Goal: Task Accomplishment & Management: Manage account settings

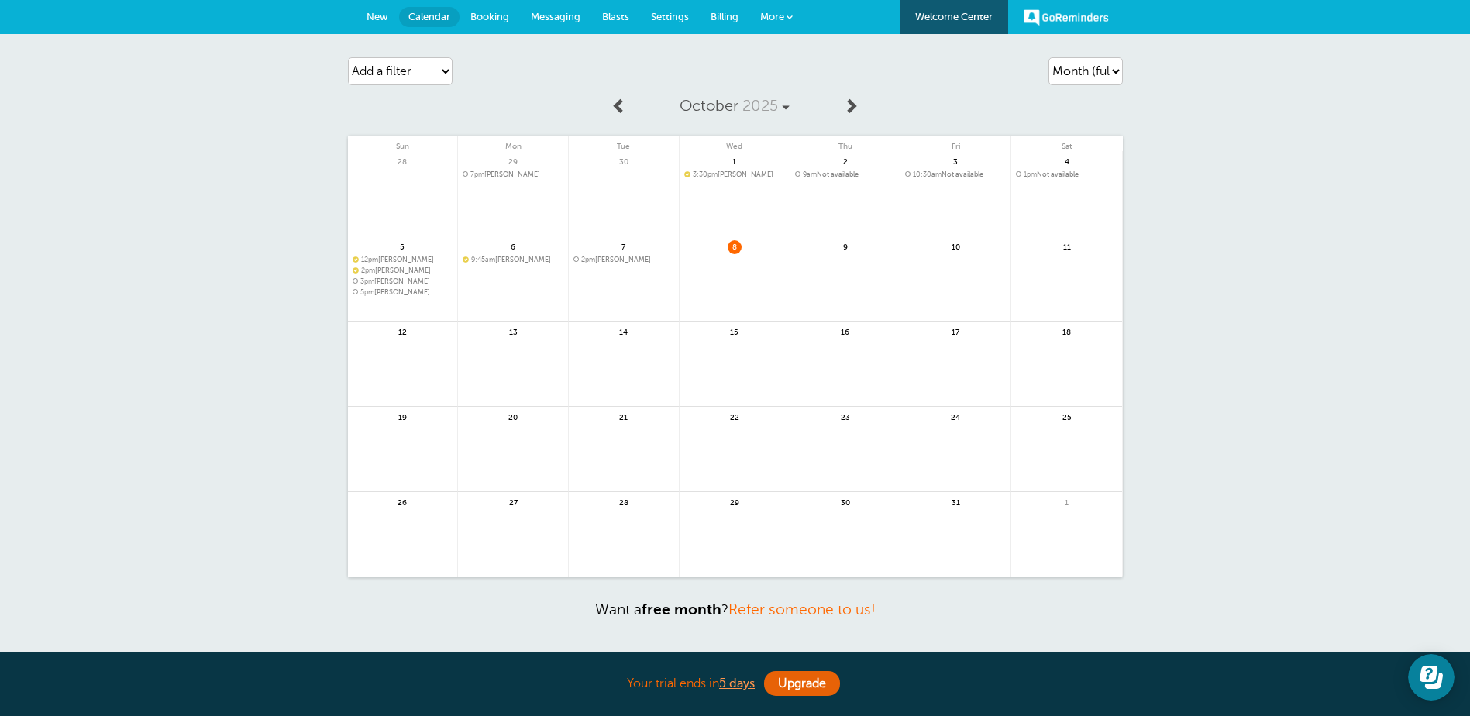
click at [677, 16] on span "Settings" at bounding box center [670, 17] width 38 height 12
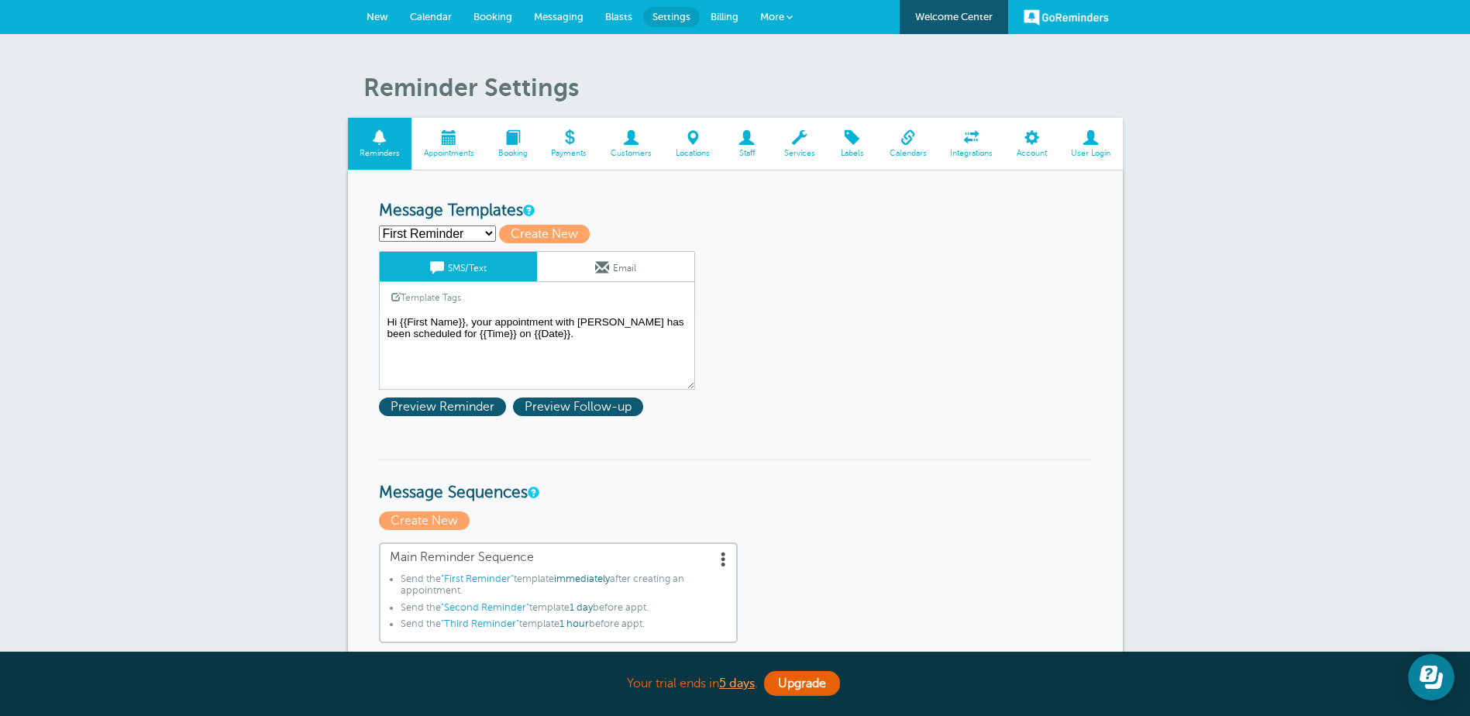
click at [447, 153] on span "Appointments" at bounding box center [448, 153] width 59 height 9
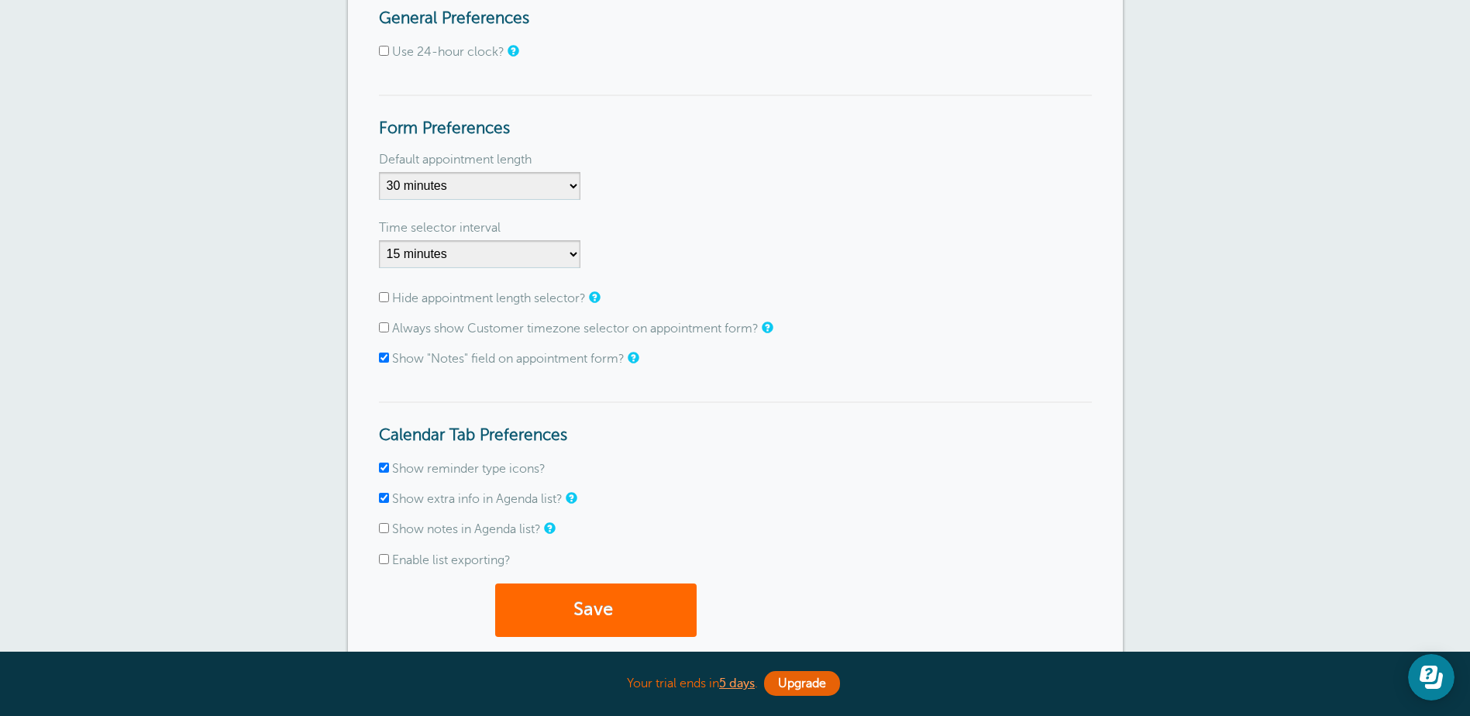
scroll to position [155, 0]
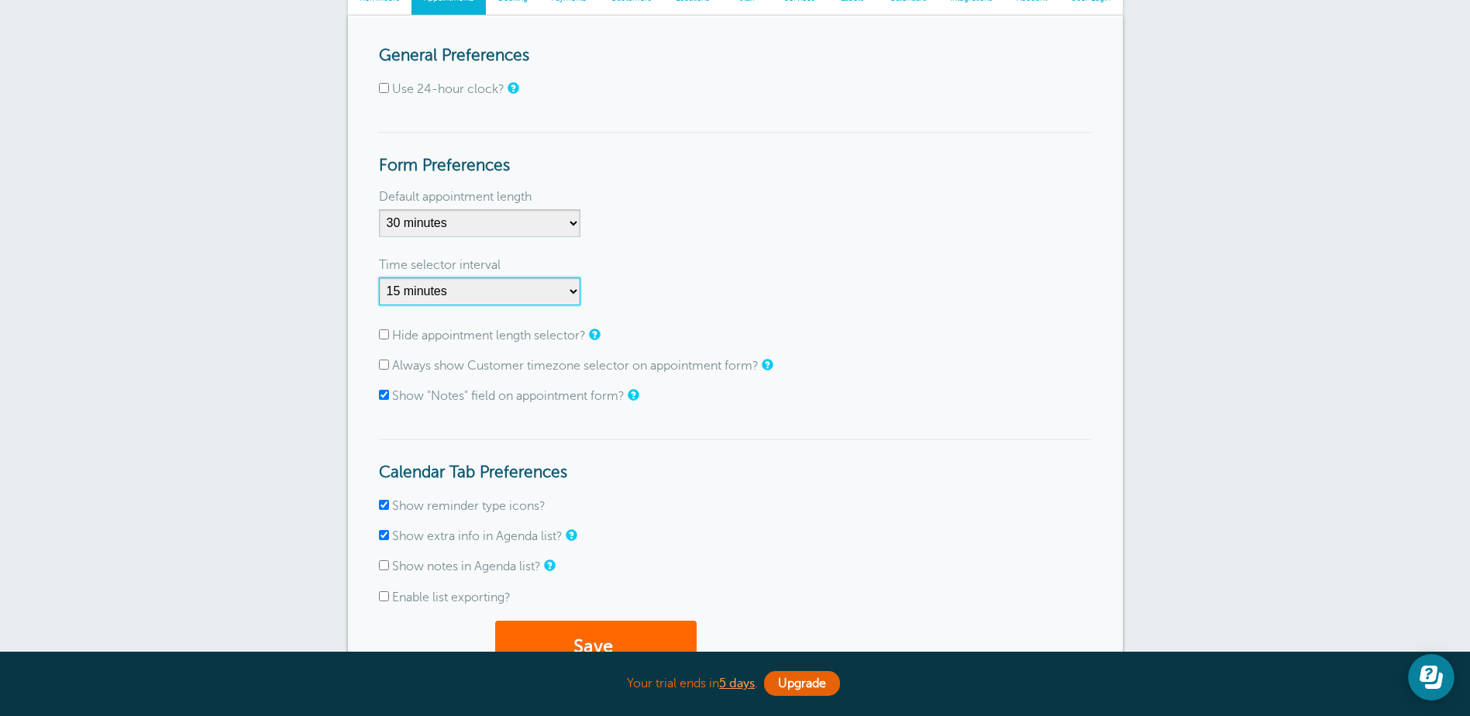
click at [572, 294] on select "1 minute 5 minutes 10 minutes 15 minutes 20 minutes 30 minutes 60 minutes" at bounding box center [479, 291] width 201 height 28
select select "30"
click at [379, 277] on select "1 minute 5 minutes 10 minutes 15 minutes 20 minutes 30 minutes 60 minutes" at bounding box center [479, 291] width 201 height 28
click at [614, 632] on button "Save" at bounding box center [595, 647] width 201 height 53
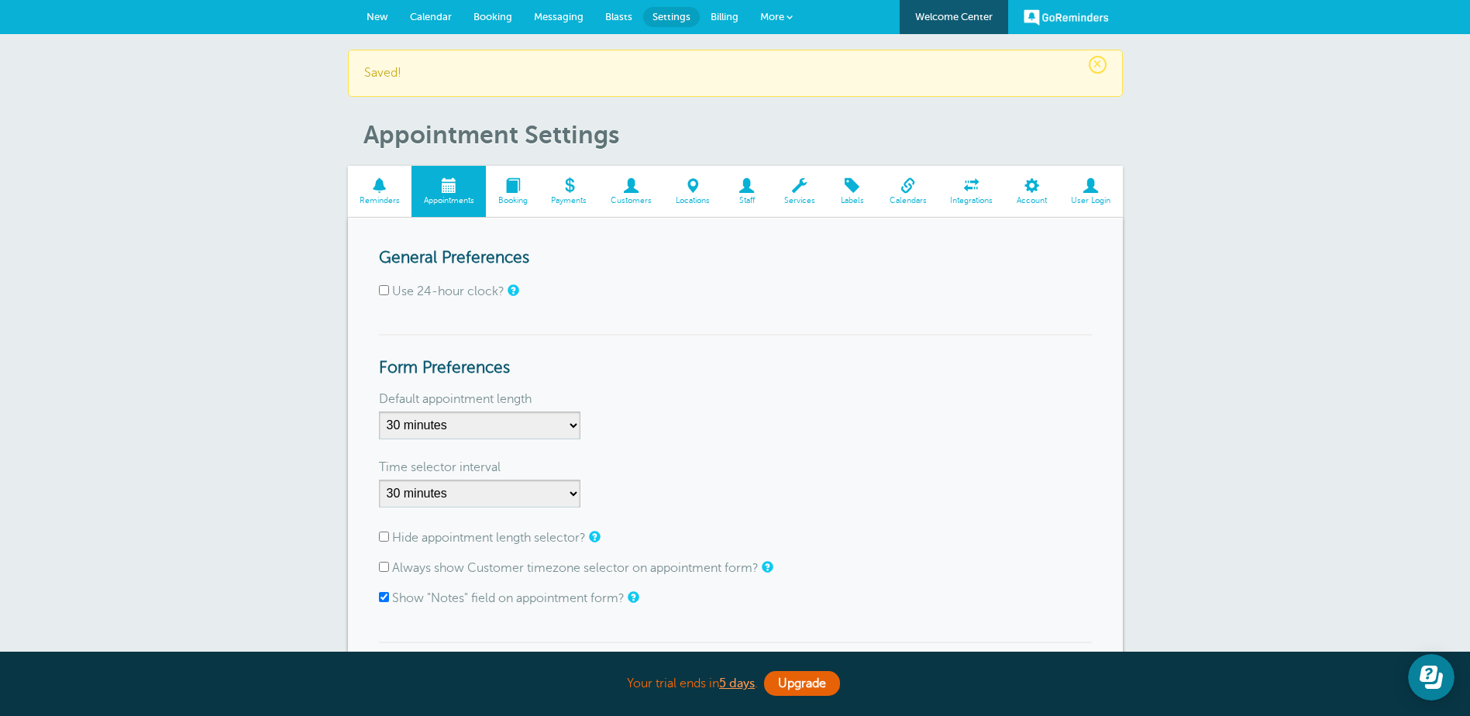
click at [523, 189] on span at bounding box center [512, 185] width 53 height 15
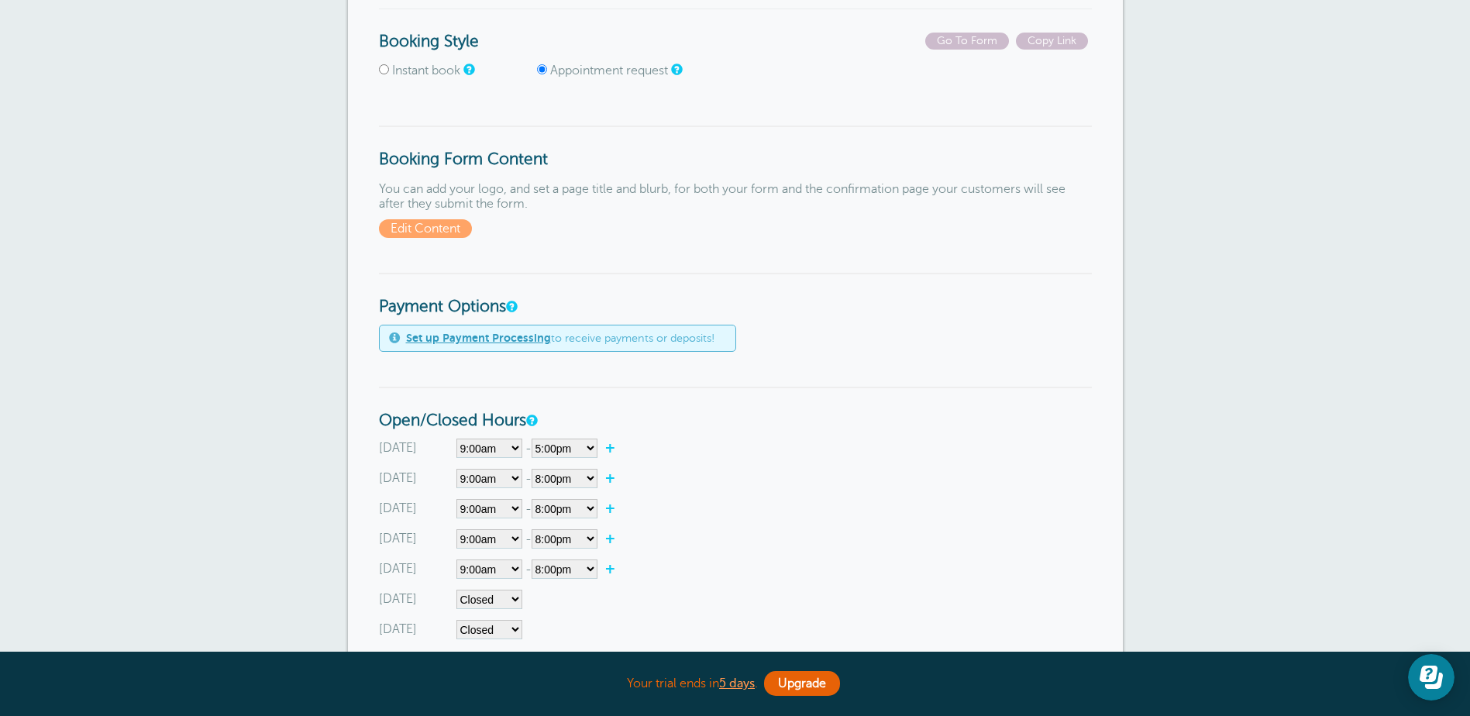
scroll to position [542, 0]
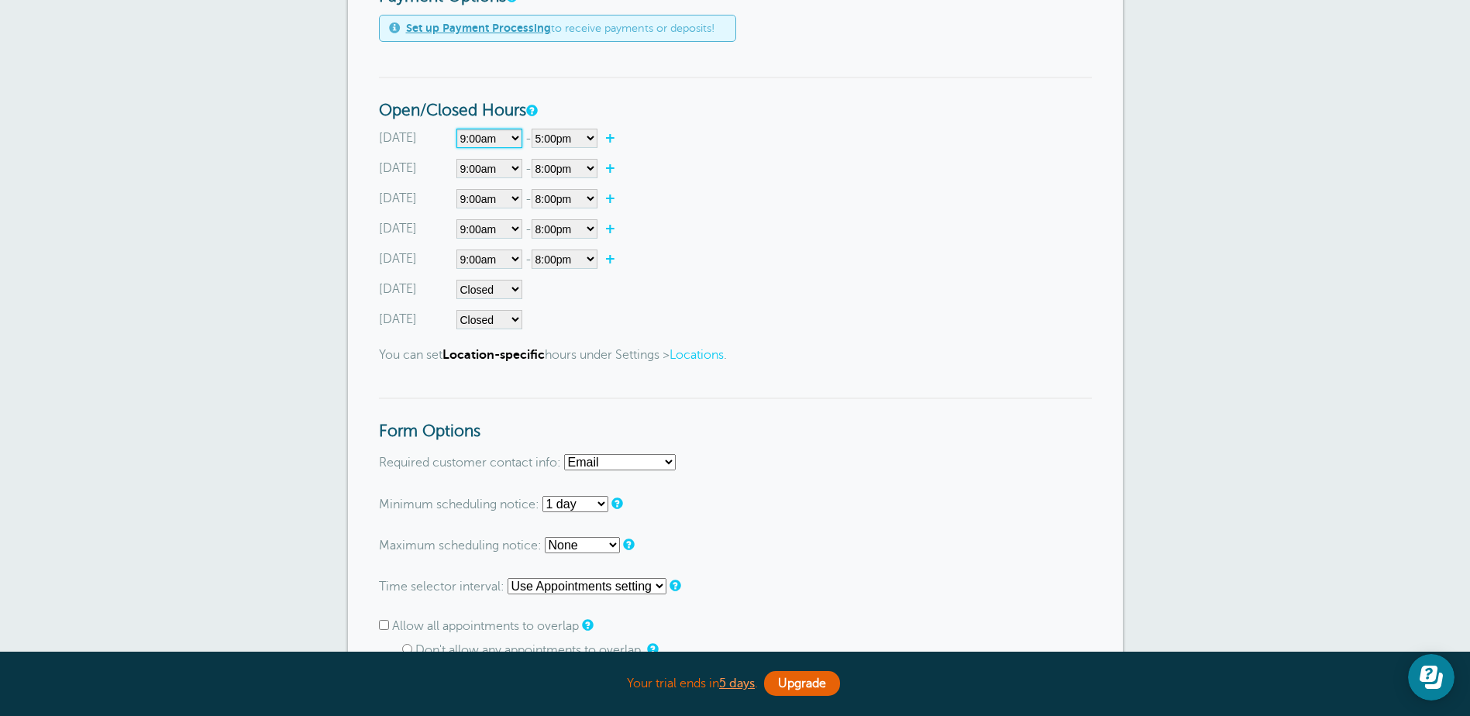
click at [511, 139] on select"] "Closed 12:00am 12:15am 12:30am 12:45am 1:00am 1:15am 1:30am 1:45am 2:00am 2:15a…" at bounding box center [489, 138] width 66 height 19
drag, startPoint x: 711, startPoint y: 186, endPoint x: 702, endPoint y: 184, distance: 8.7
click at [710, 186] on div "Sunday Closed 12:00am 12:15am 12:30am 12:45am 1:00am 1:15am 1:30am 1:45am 2:00a…" at bounding box center [735, 229] width 713 height 201
click at [615, 137] on link "+" at bounding box center [614, 137] width 33 height 15
select select"] "17.25"
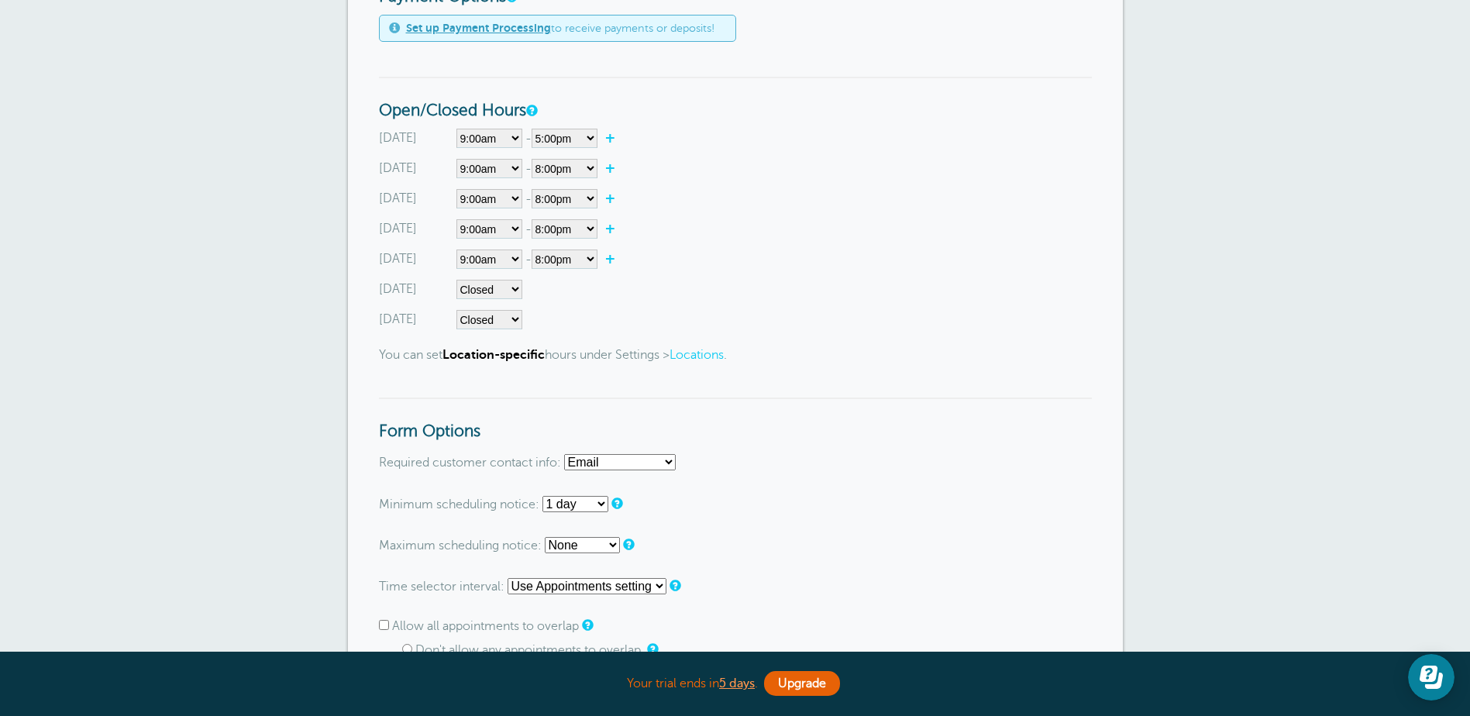
select select"] "17.5"
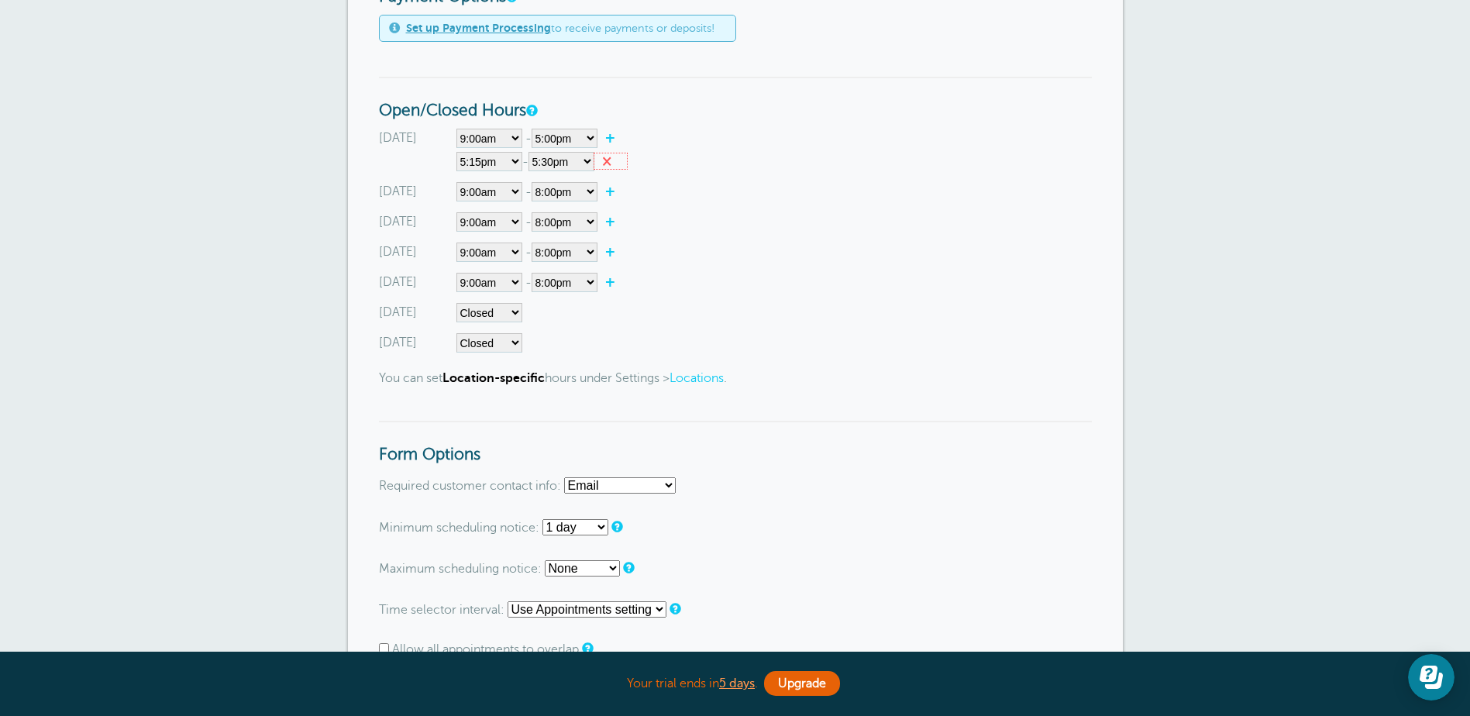
click at [610, 165] on link "×" at bounding box center [610, 160] width 33 height 15
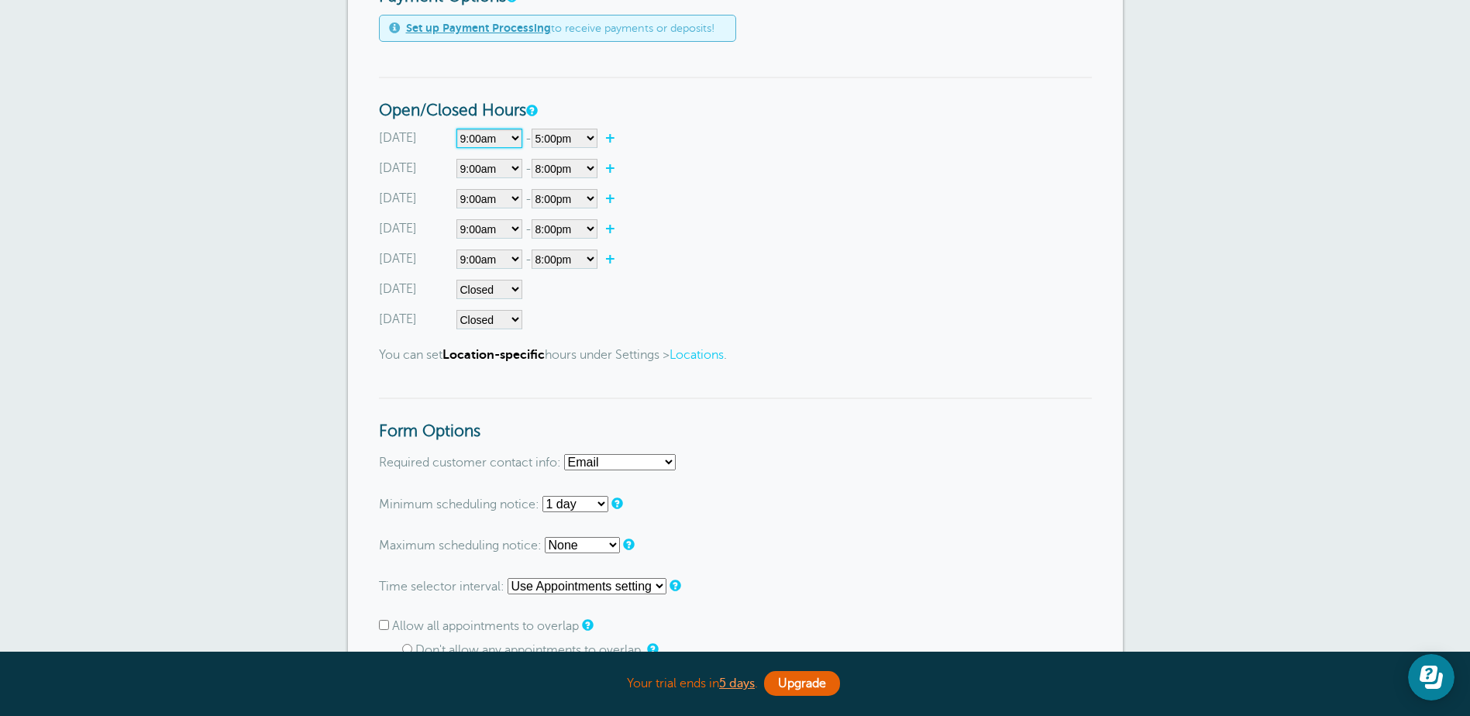
click at [501, 139] on select"] "Closed 12:00am 12:15am 12:30am 12:45am 1:00am 1:15am 1:30am 1:45am 2:00am 2:15a…" at bounding box center [489, 138] width 66 height 19
click at [697, 139] on div "Sunday Closed 12:00am 12:15am 12:30am 12:45am 1:00am 1:15am 1:30am 1:45am 2:00a…" at bounding box center [735, 138] width 713 height 19
click at [594, 138] on select"] "12:00am 12:15am 12:30am 12:45am 1:00am 1:15am 1:30am 1:45am 2:00am 2:15am 2:30a…" at bounding box center [565, 138] width 66 height 19
select select"] "10"
click at [534, 129] on select"] "12:00am 12:15am 12:30am 12:45am 1:00am 1:15am 1:30am 1:45am 2:00am 2:15am 2:30a…" at bounding box center [565, 138] width 66 height 19
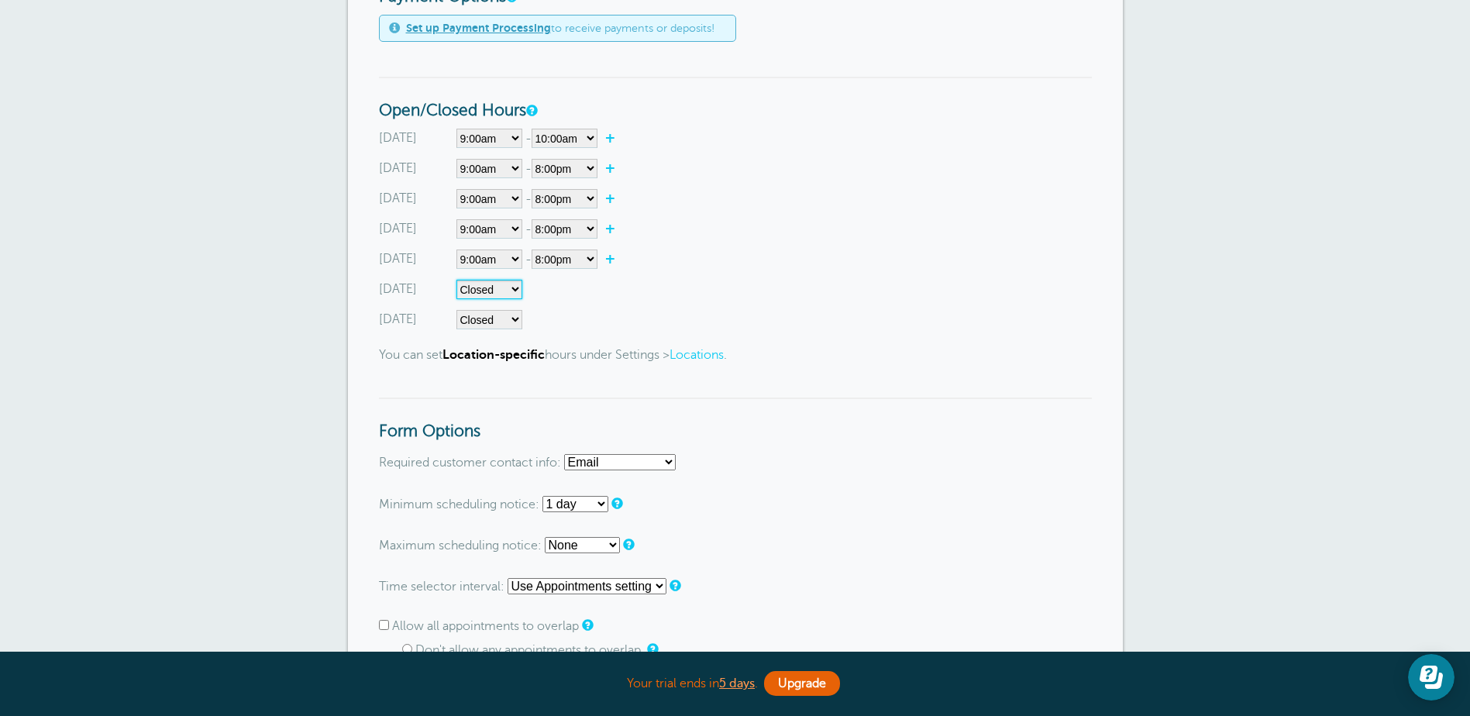
click at [504, 289] on select"] "Closed 12:00am 12:15am 12:30am 12:45am 1:00am 1:15am 1:30am 1:45am 2:00am 2:15a…" at bounding box center [489, 289] width 66 height 19
select select"] "9"
click at [456, 280] on select"] "Closed 12:00am 12:15am 12:30am 12:45am 1:00am 1:15am 1:30am 1:45am 2:00am 2:15a…" at bounding box center [489, 289] width 66 height 19
click at [585, 288] on select"] "12:00am 12:15am 12:30am 12:45am 1:00am 1:15am 1:30am 1:45am 2:00am 2:15am 2:30a…" at bounding box center [565, 289] width 66 height 19
click at [647, 326] on div "Saturday Closed 12:00am 12:15am 12:30am 12:45am 1:00am 1:15am 1:30am 1:45am 2:0…" at bounding box center [735, 319] width 713 height 19
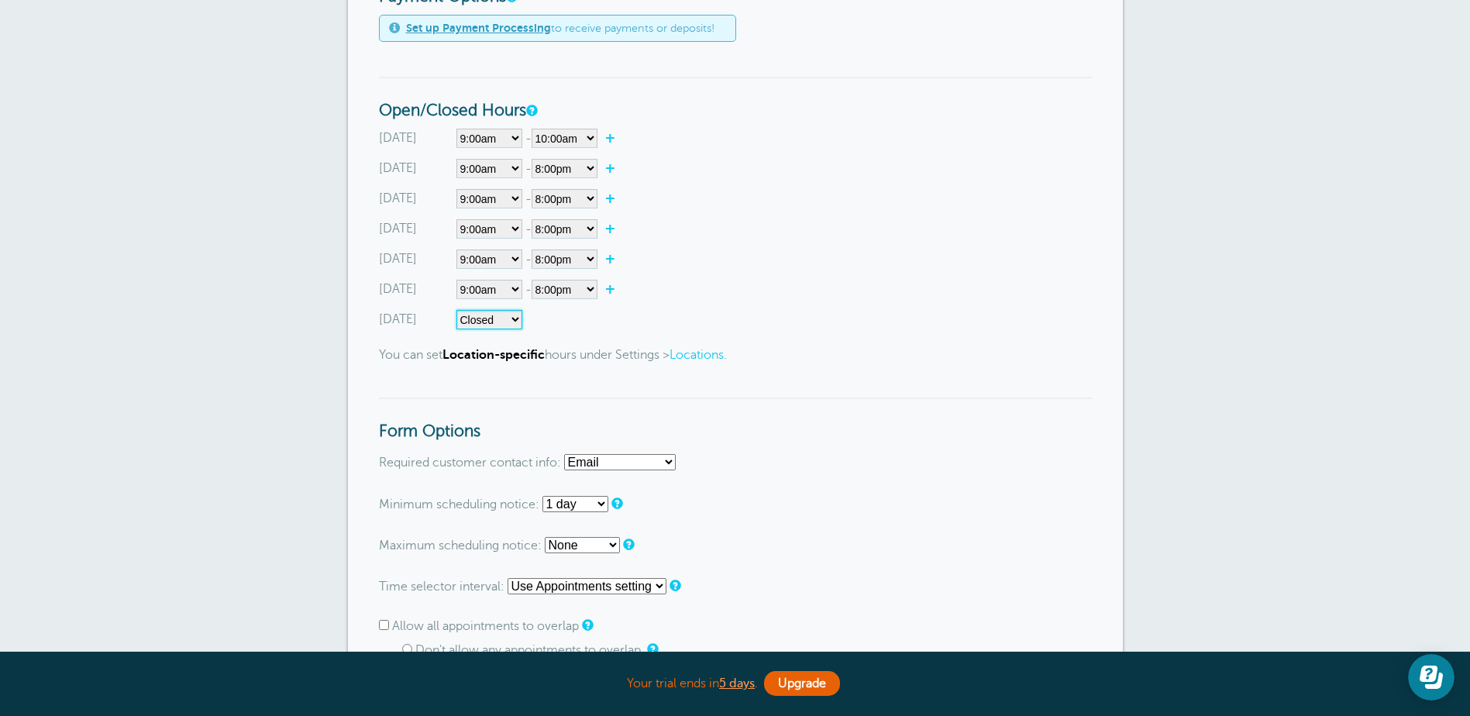
click at [506, 316] on select"] "Closed 12:00am 12:15am 12:30am 12:45am 1:00am 1:15am 1:30am 1:45am 2:00am 2:15a…" at bounding box center [489, 319] width 66 height 19
select select"] "8"
click at [456, 310] on select"] "Closed 12:00am 12:15am 12:30am 12:45am 1:00am 1:15am 1:30am 1:45am 2:00am 2:15a…" at bounding box center [489, 319] width 66 height 19
click at [587, 319] on select"] "12:00am 12:15am 12:30am 12:45am 1:00am 1:15am 1:30am 1:45am 2:00am 2:15am 2:30a…" at bounding box center [565, 319] width 66 height 19
select select"] "17"
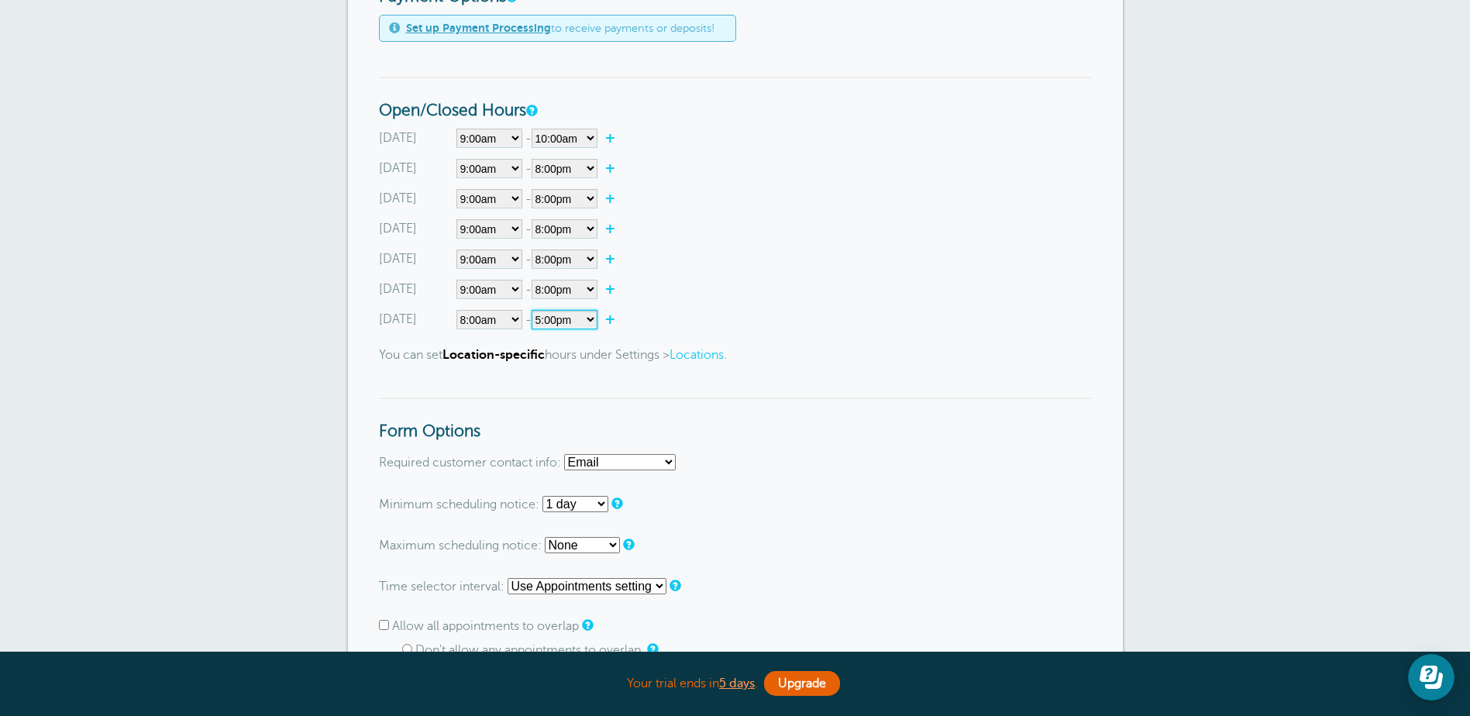
click at [534, 310] on select"] "12:00am 12:15am 12:30am 12:45am 1:00am 1:15am 1:30am 1:45am 2:00am 2:15am 2:30a…" at bounding box center [565, 319] width 66 height 19
click at [901, 368] on form "Go To Form Copy Link Booking Style Instant book Appointment request Instant-boo…" at bounding box center [735, 654] width 713 height 1862
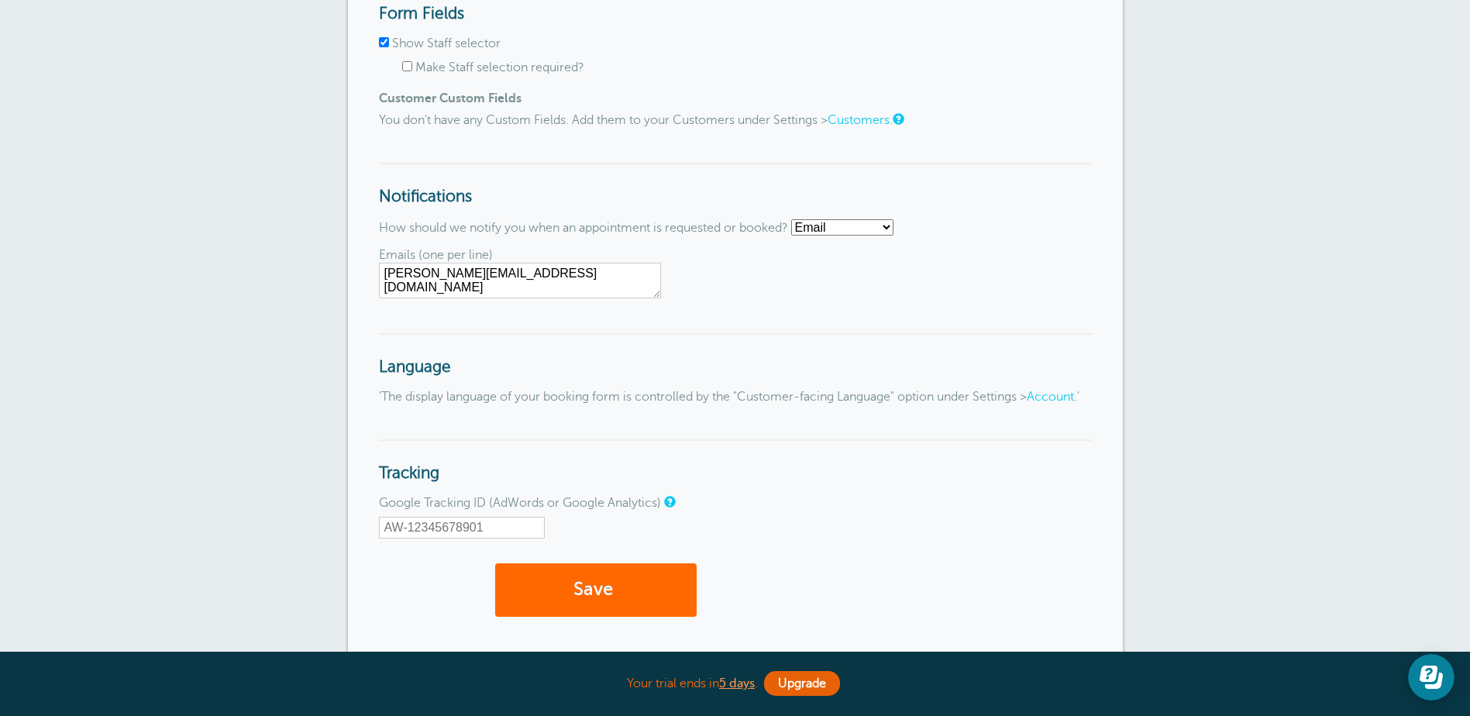
scroll to position [1705, 0]
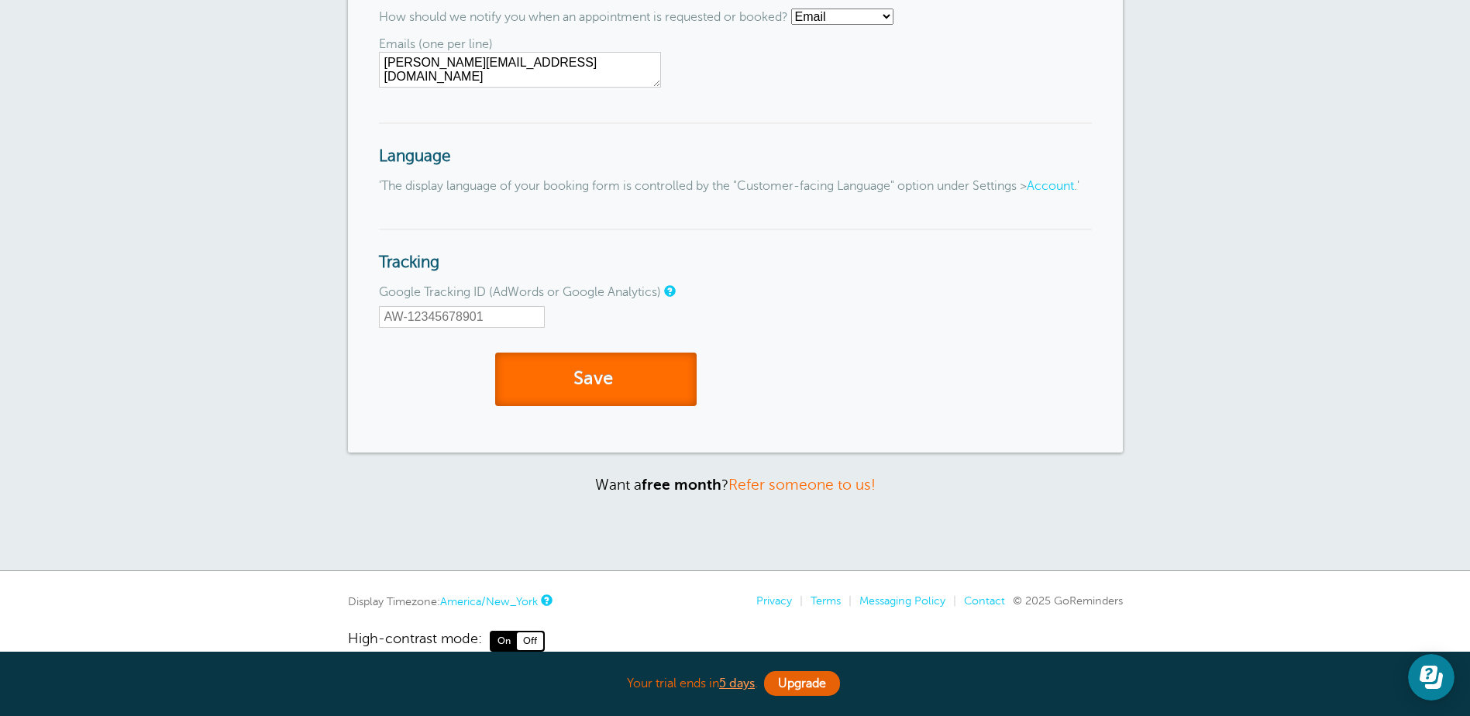
click at [622, 403] on button "Save" at bounding box center [595, 379] width 201 height 53
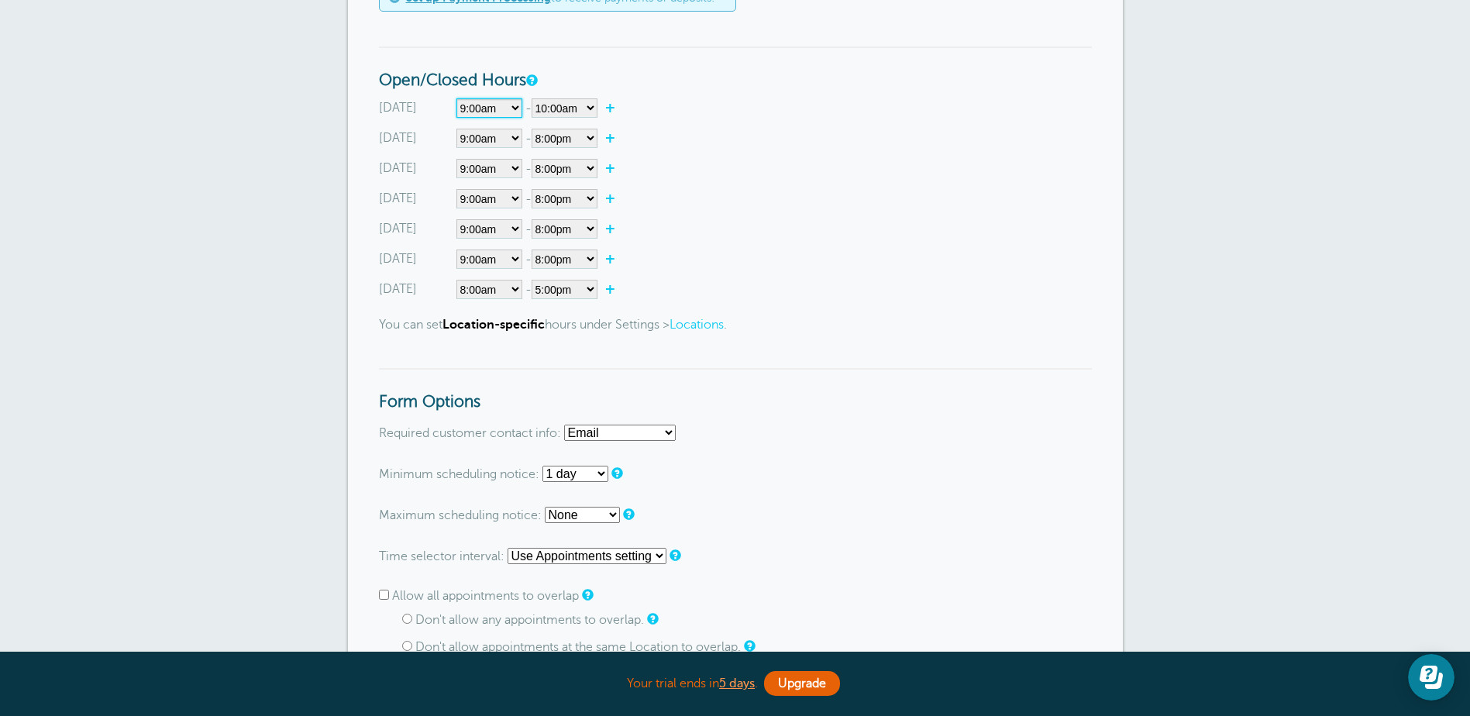
click at [505, 105] on select"] "Closed 12:00am 12:15am 12:30am 12:45am 1:00am 1:15am 1:30am 1:45am 2:00am 2:15a…" at bounding box center [489, 107] width 66 height 19
select select"] "8"
click at [456, 98] on select"] "Closed 12:00am 12:15am 12:30am 12:45am 1:00am 1:15am 1:30am 1:45am 2:00am 2:15a…" at bounding box center [489, 107] width 66 height 19
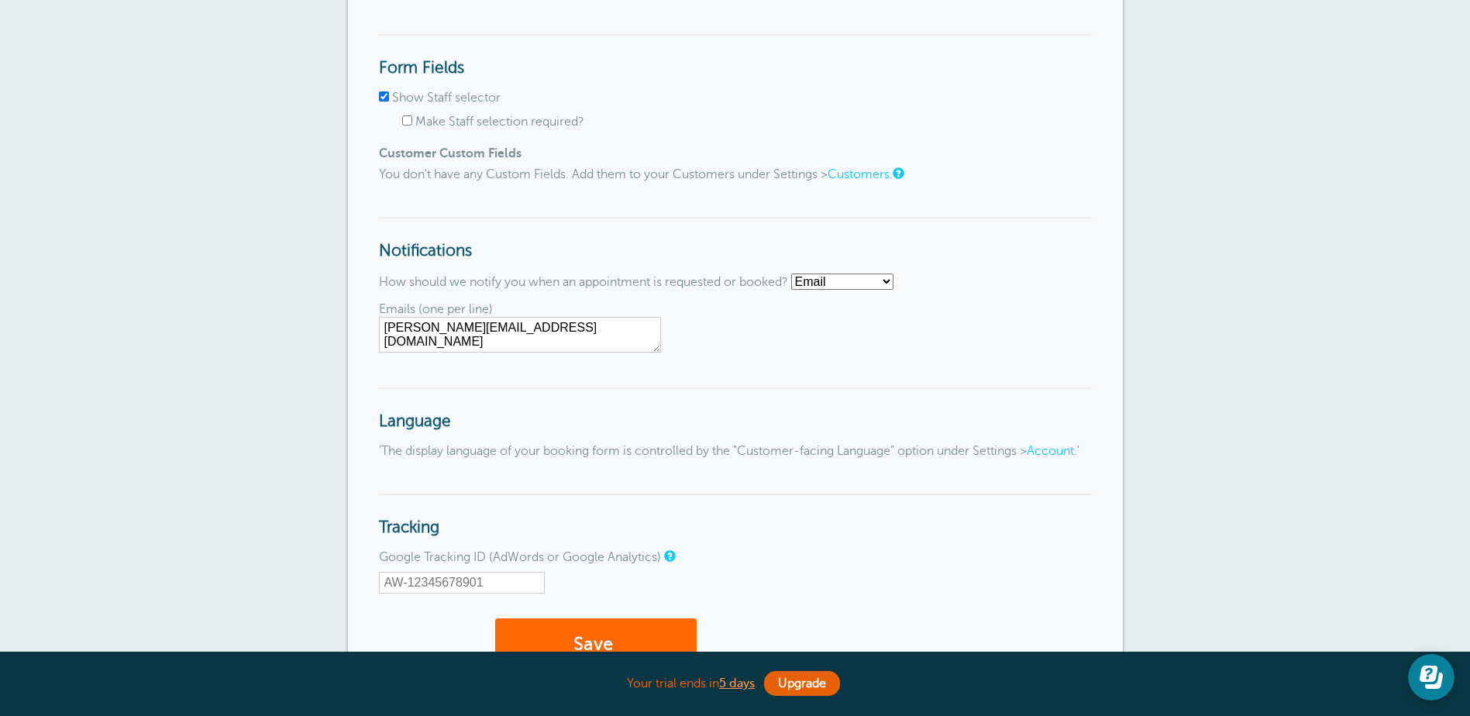
scroll to position [1705, 0]
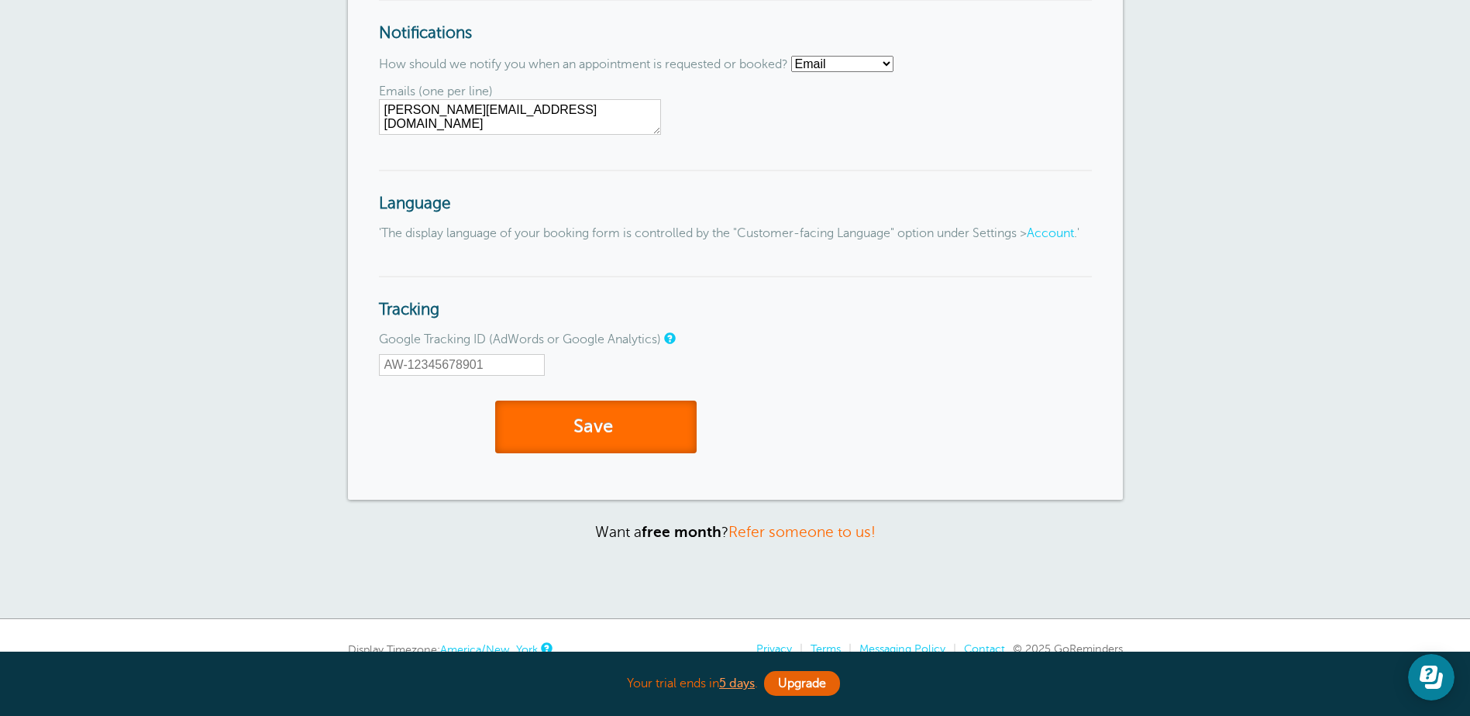
click at [618, 437] on span "submit" at bounding box center [615, 426] width 5 height 21
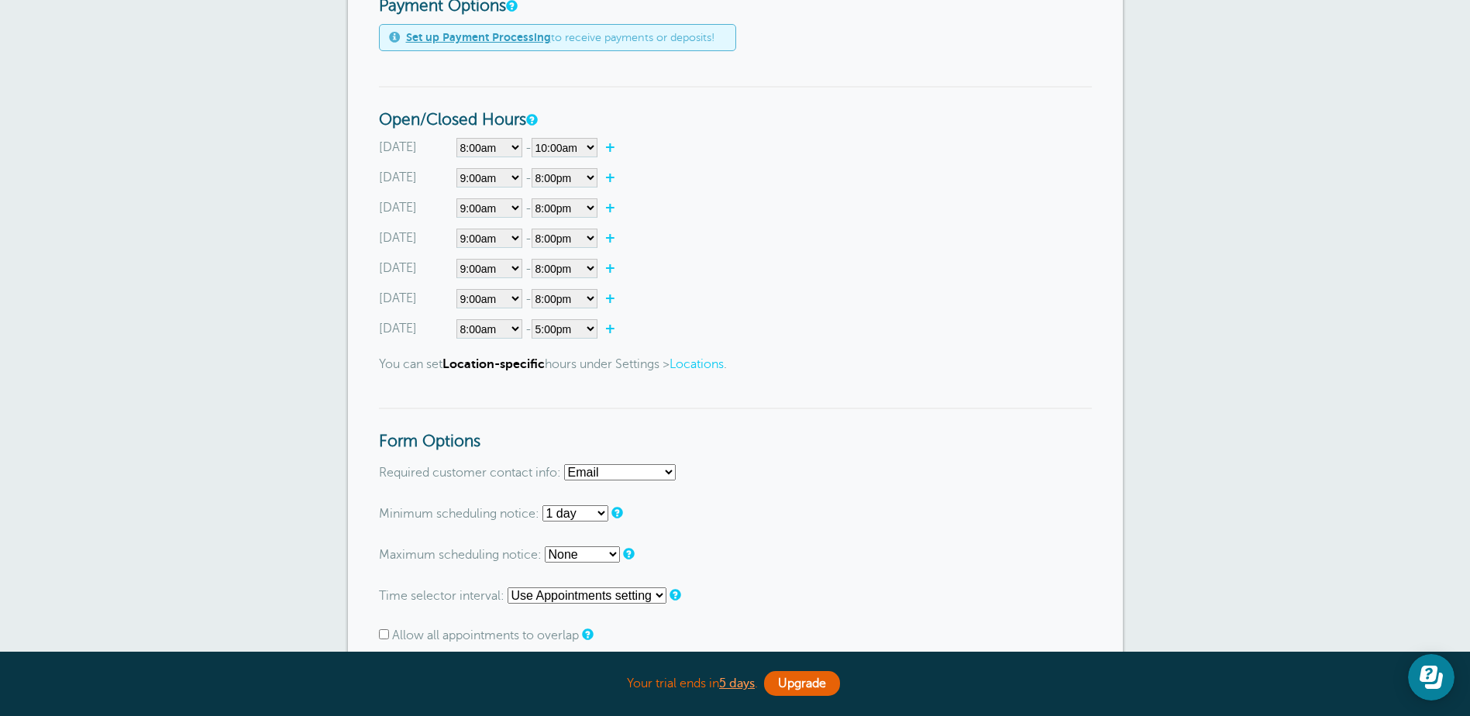
scroll to position [586, 0]
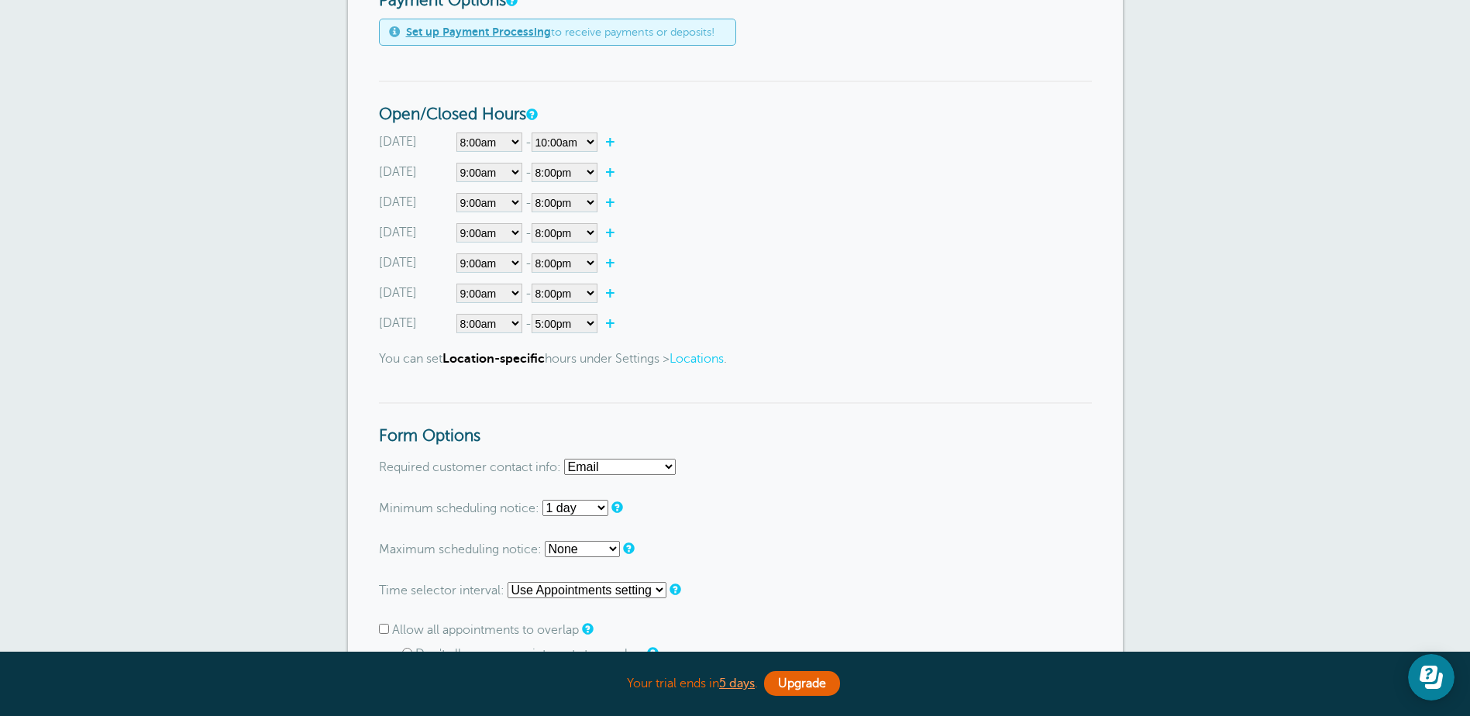
click at [660, 467] on select "Email Phone Email or Phone Email and Phone" at bounding box center [620, 467] width 112 height 16
select select "phone"
click at [565, 459] on select "Email Phone Email or Phone Email and Phone" at bounding box center [620, 467] width 112 height 16
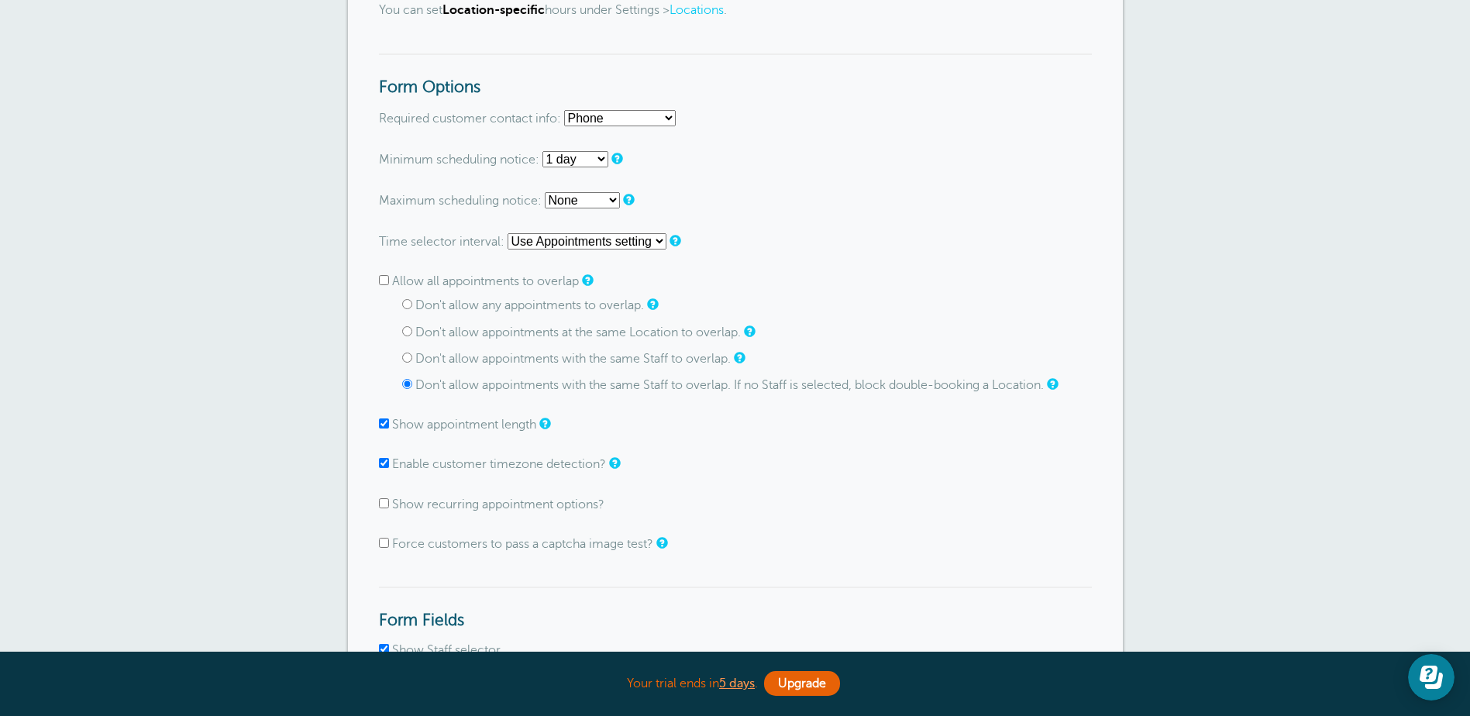
scroll to position [932, 0]
click at [599, 201] on select "None 1 day 2 days 3 days 4 days 5 days 6 days 1 week 2 weeks 3 weeks 4 weeks 5 …" at bounding box center [582, 203] width 75 height 16
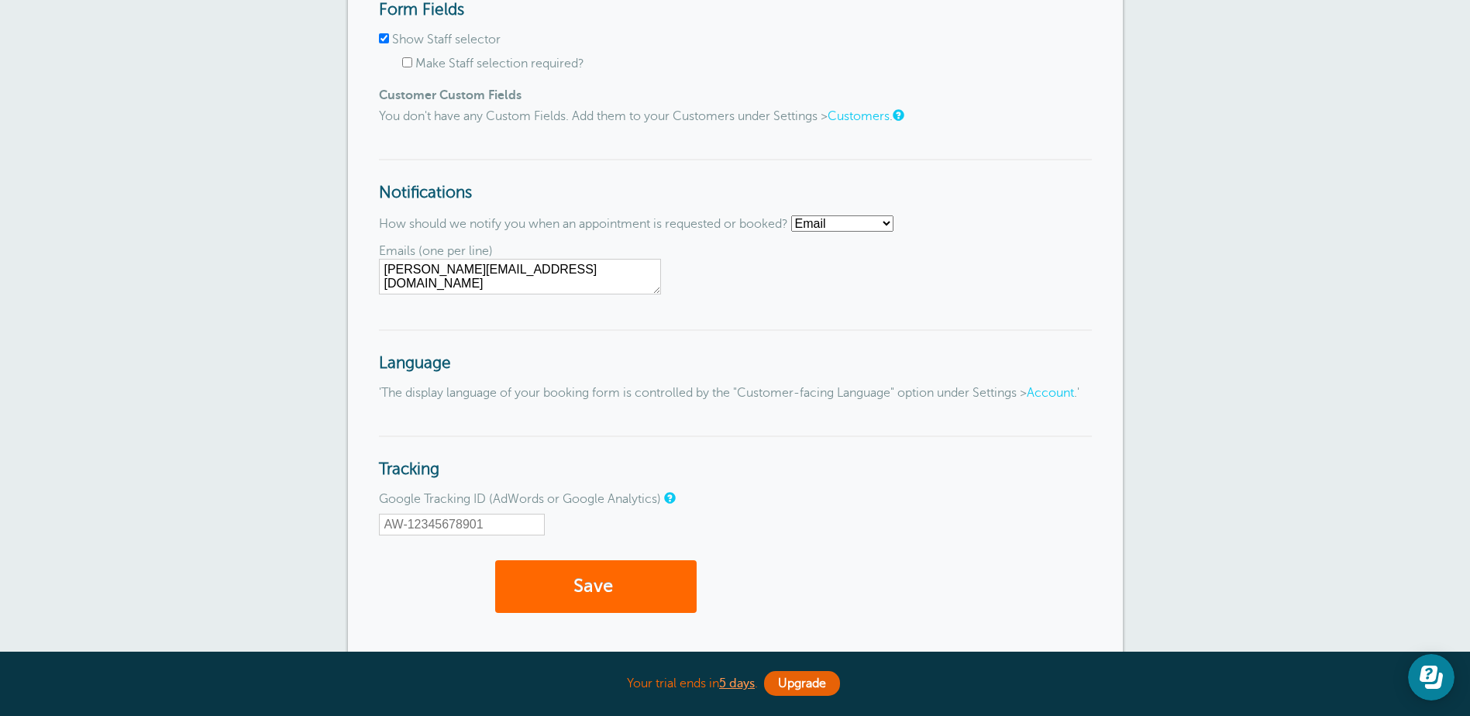
scroll to position [1777, 0]
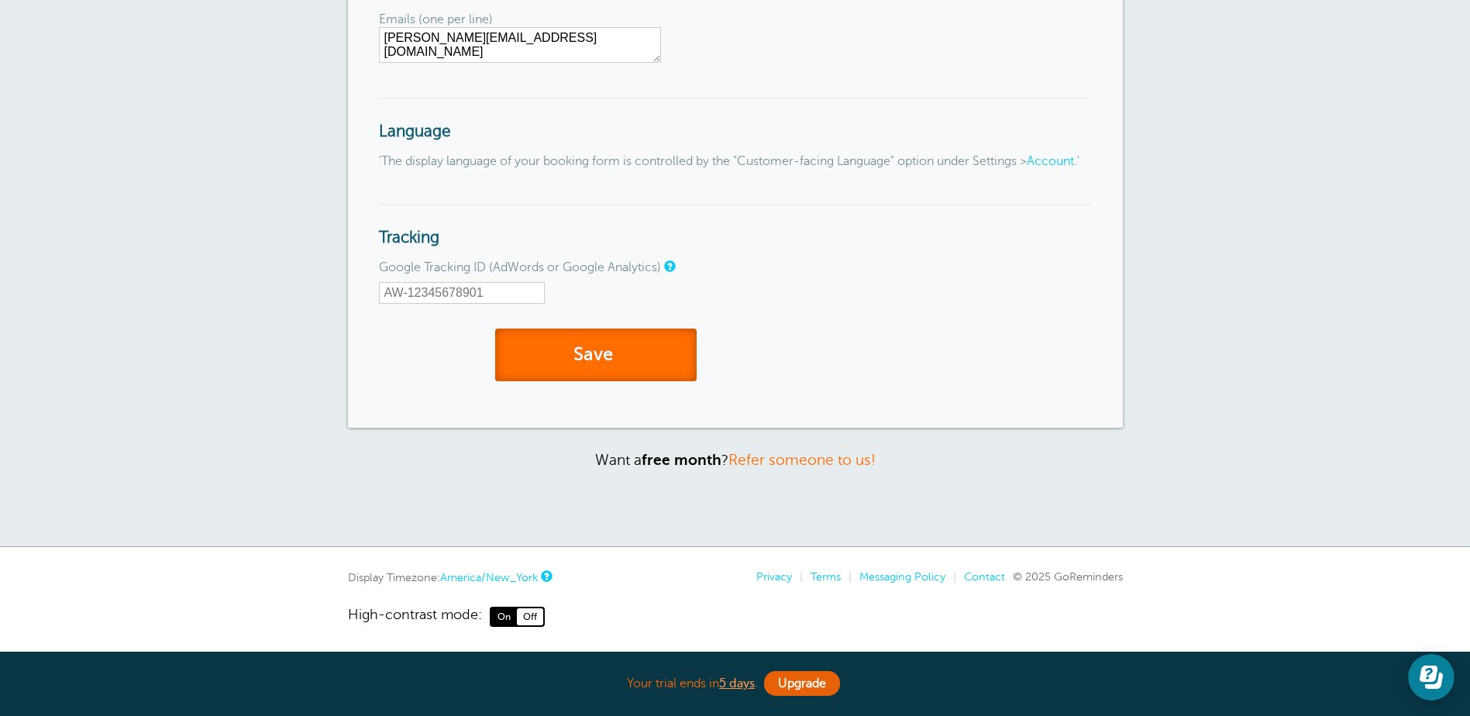
click at [636, 358] on button "Save" at bounding box center [595, 355] width 201 height 53
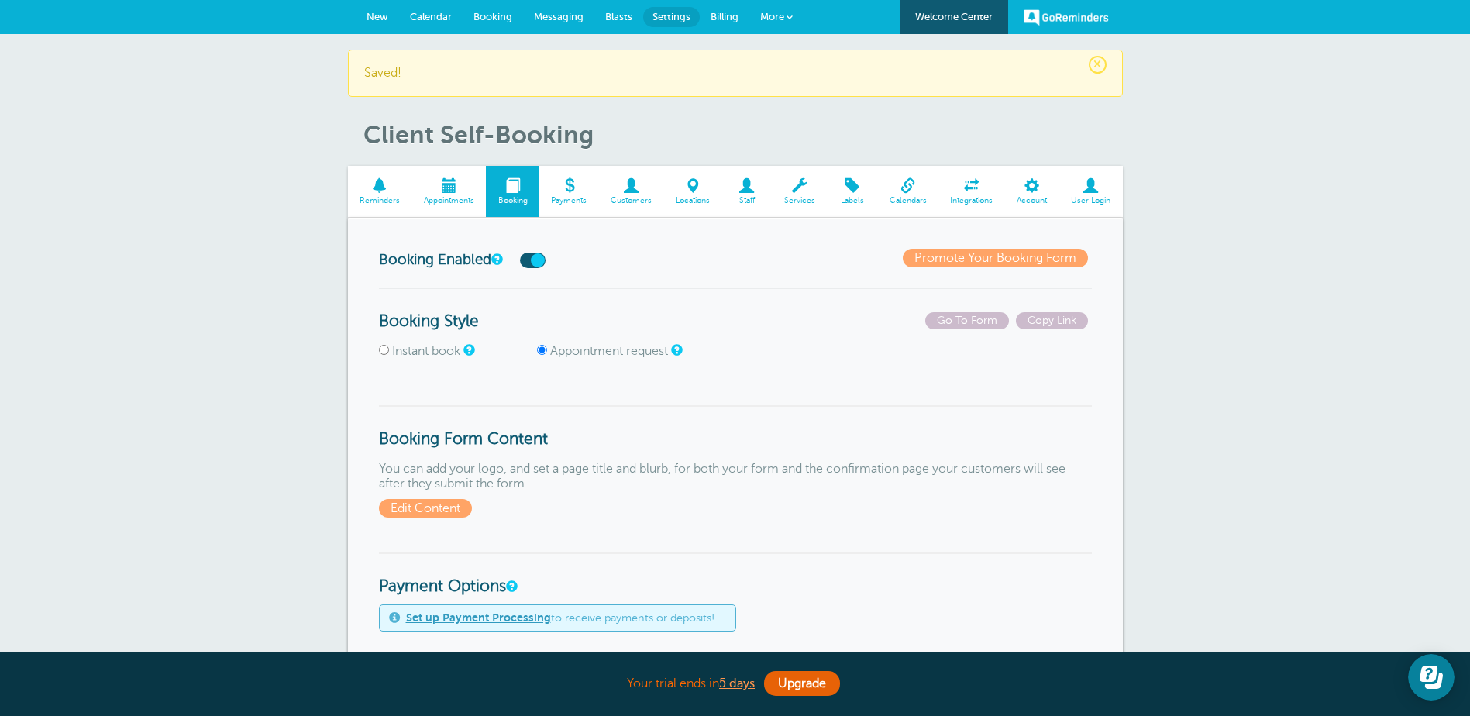
click at [633, 185] on span at bounding box center [631, 185] width 65 height 15
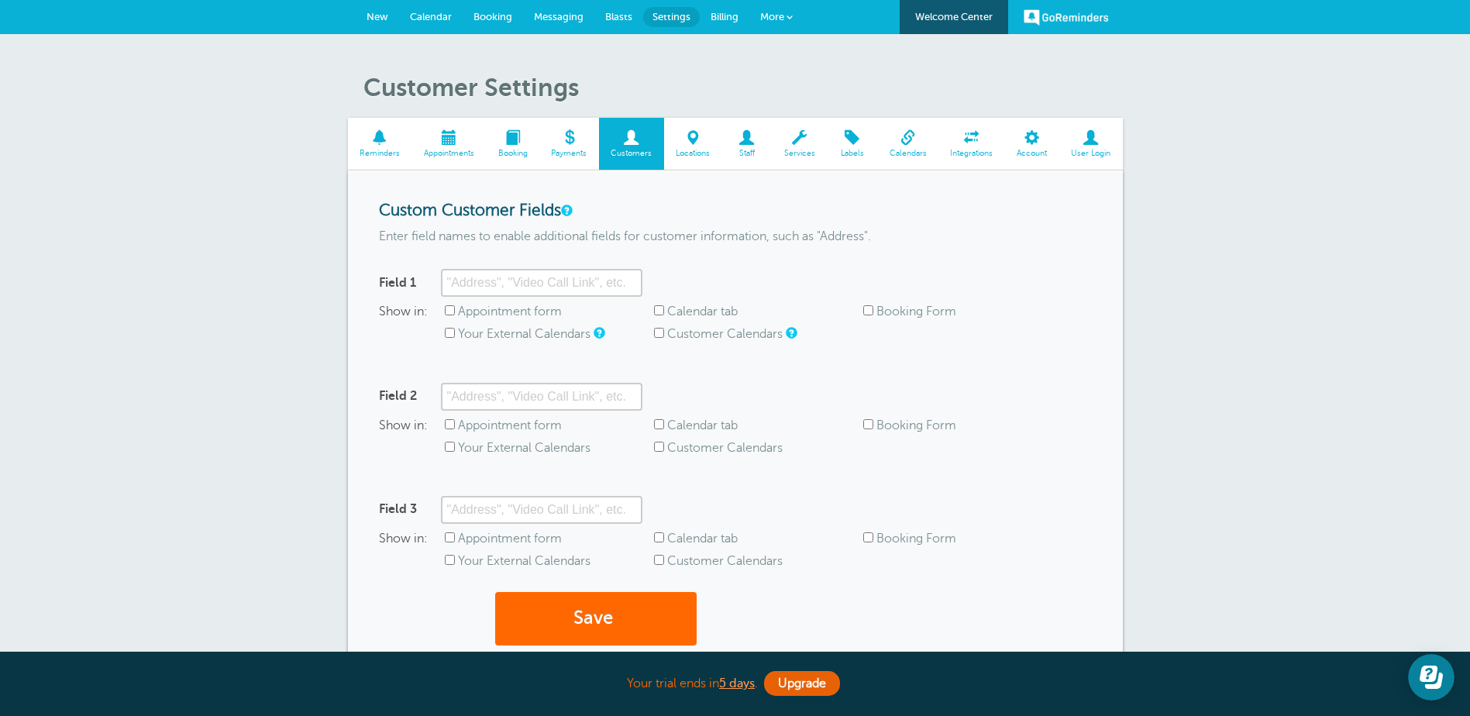
click at [692, 141] on span at bounding box center [693, 137] width 58 height 15
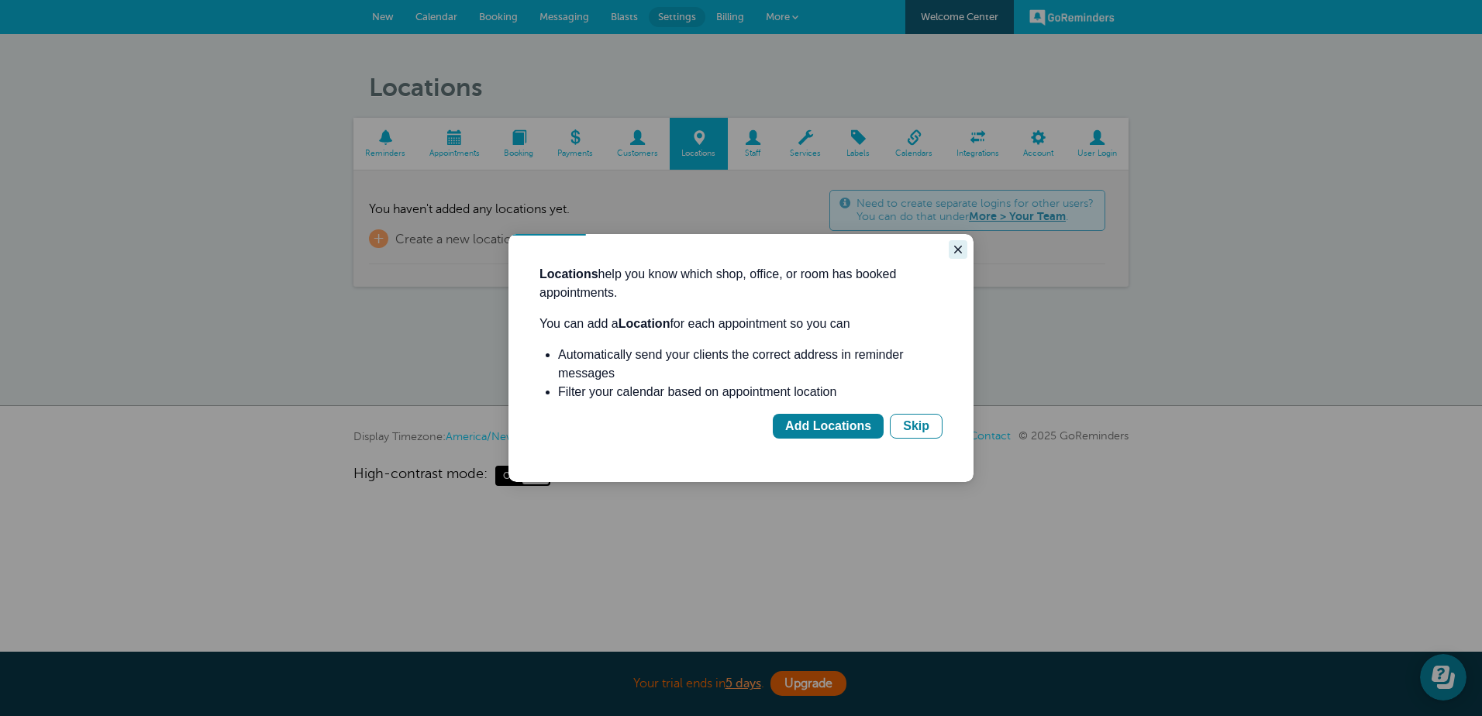
click at [960, 246] on icon "Close guide" at bounding box center [958, 249] width 12 height 12
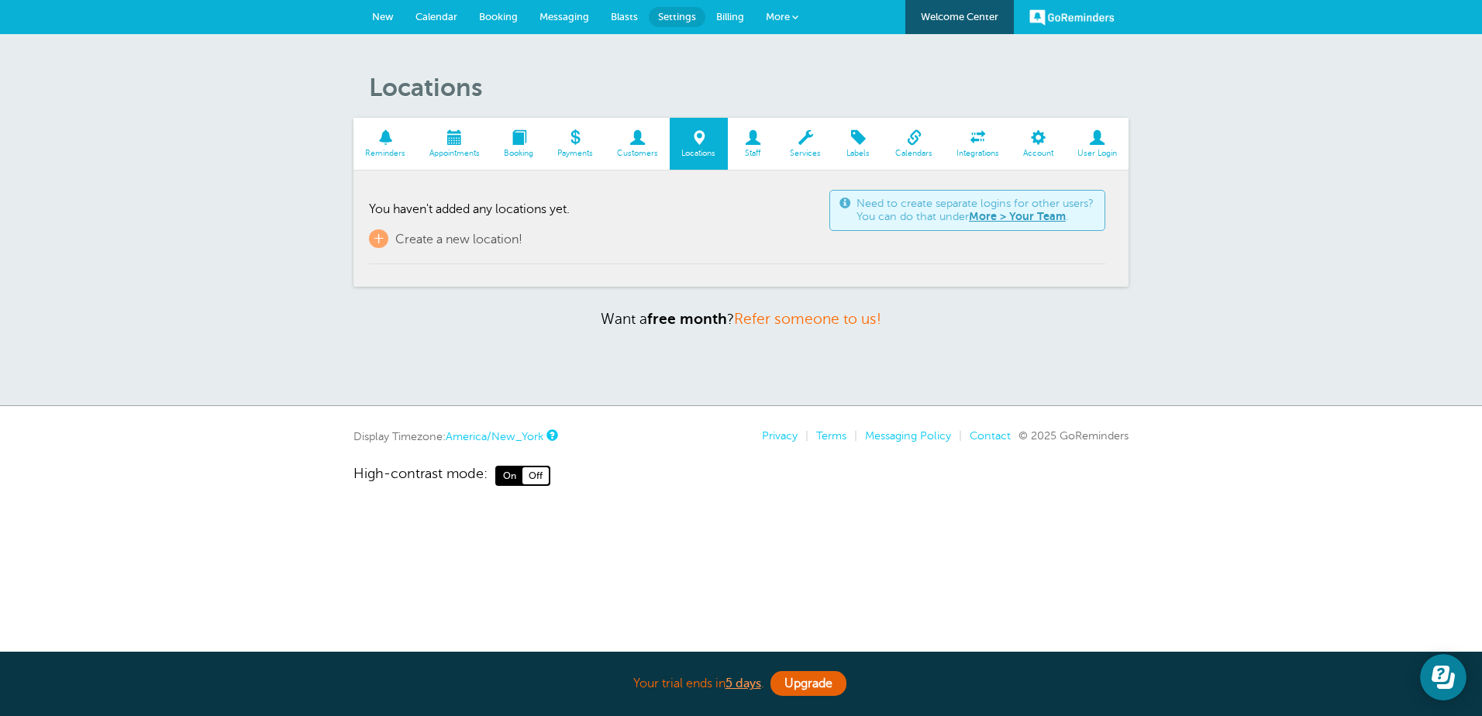
click at [753, 139] on span at bounding box center [753, 137] width 50 height 15
drag, startPoint x: 803, startPoint y: 124, endPoint x: 811, endPoint y: 127, distance: 9.1
click at [803, 123] on link "Services" at bounding box center [805, 144] width 55 height 52
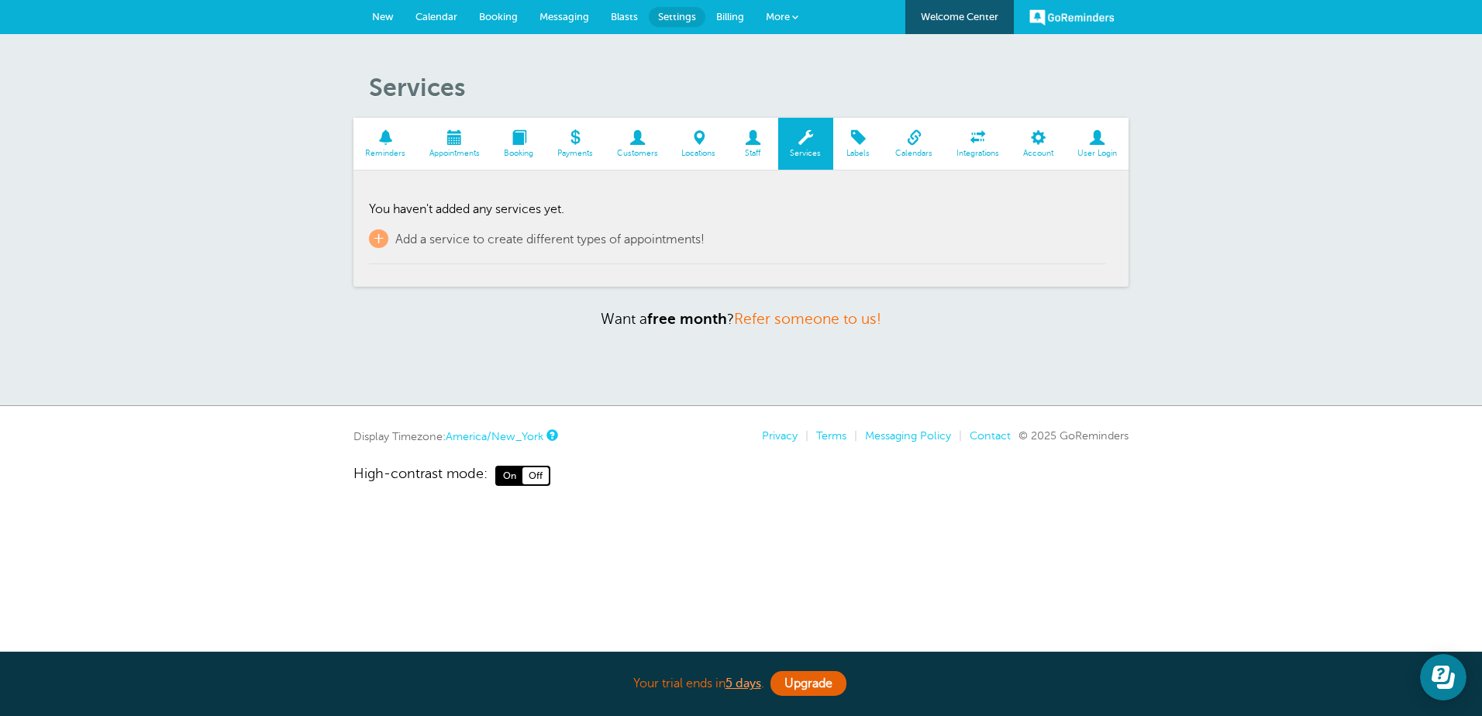
click at [848, 140] on span at bounding box center [858, 137] width 50 height 15
drag, startPoint x: 0, startPoint y: 0, endPoint x: 916, endPoint y: 136, distance: 926.0
click at [916, 136] on span at bounding box center [913, 137] width 61 height 15
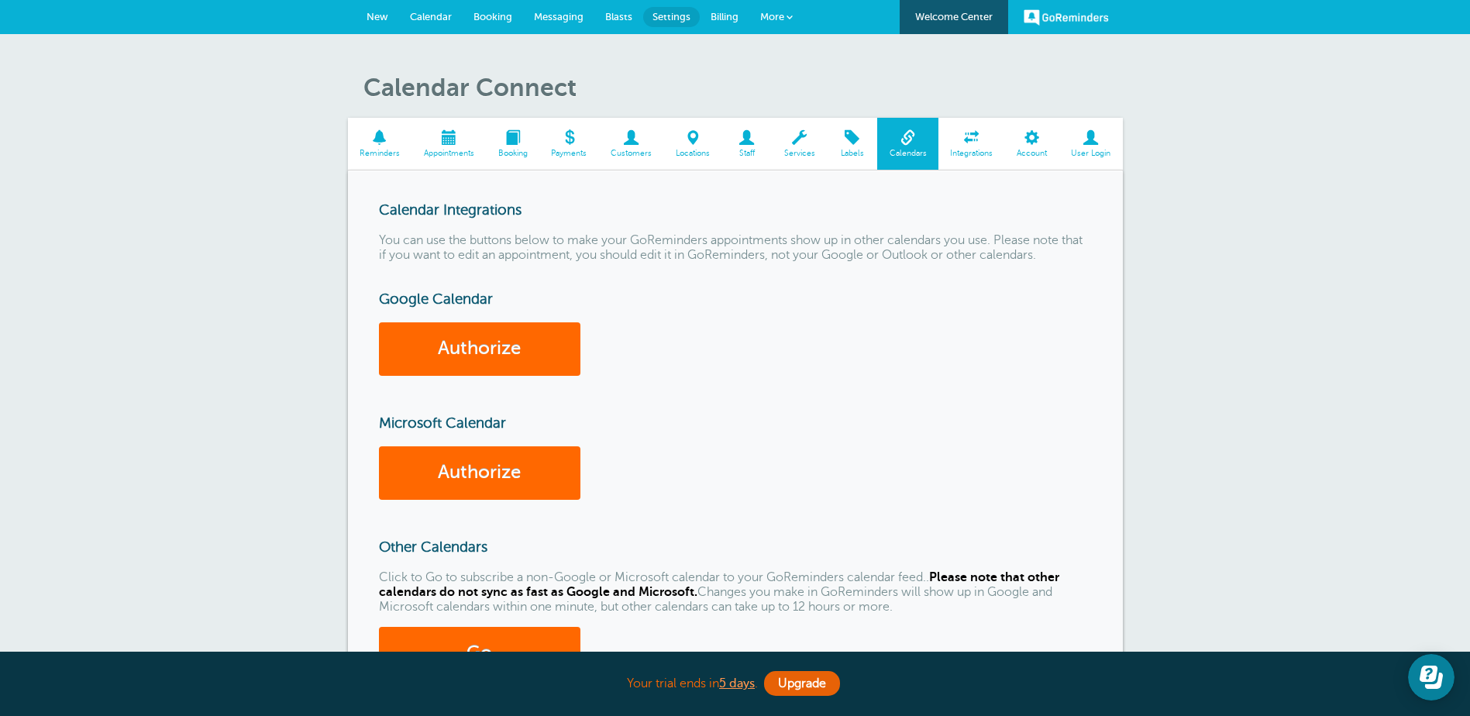
click at [976, 141] on span at bounding box center [972, 137] width 67 height 15
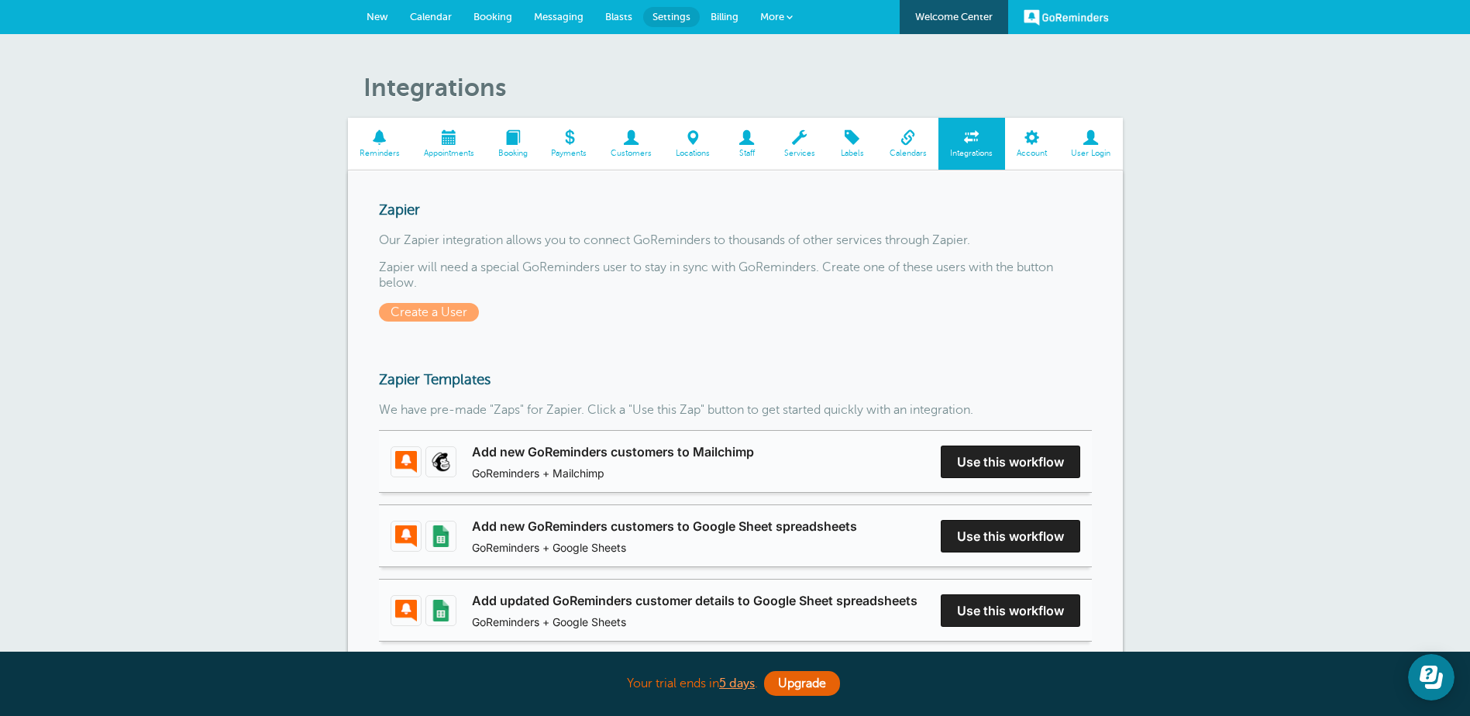
click at [1024, 134] on span at bounding box center [1032, 137] width 54 height 15
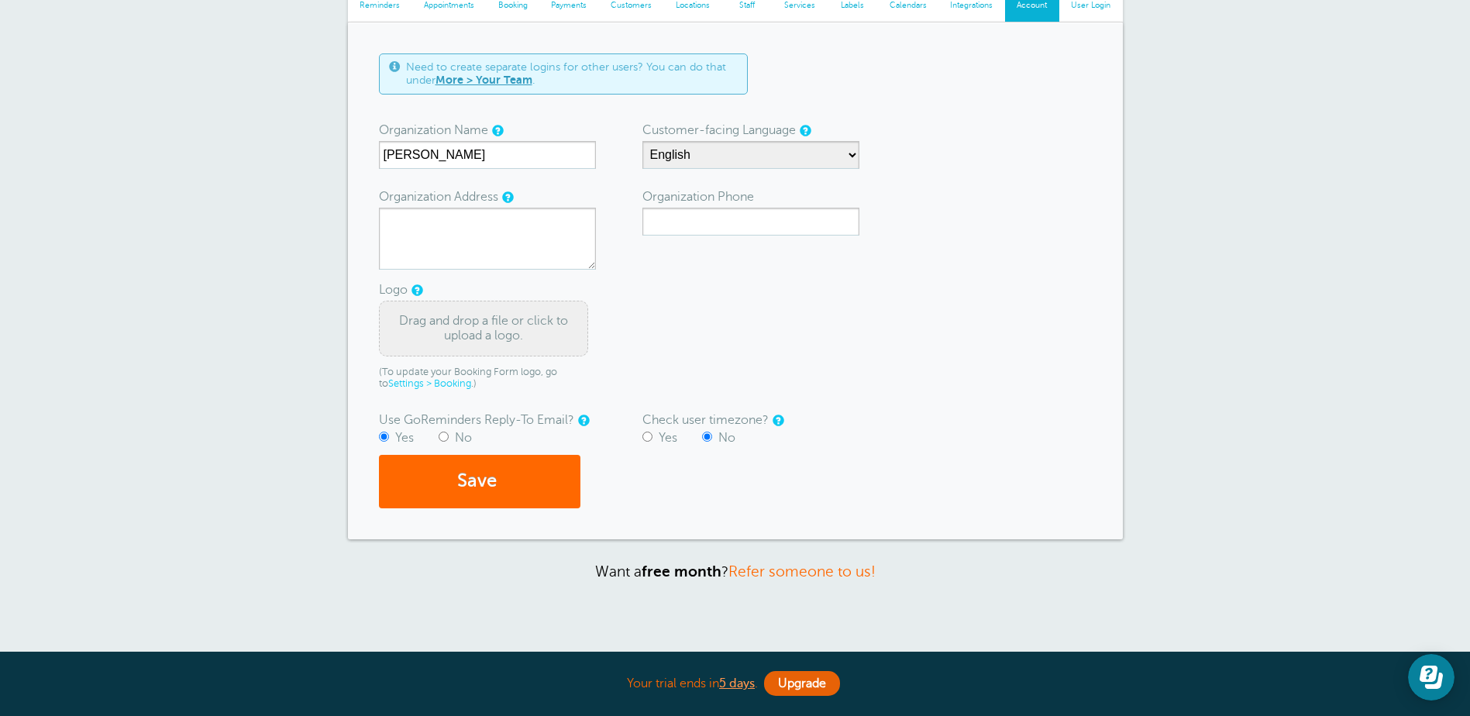
scroll to position [155, 0]
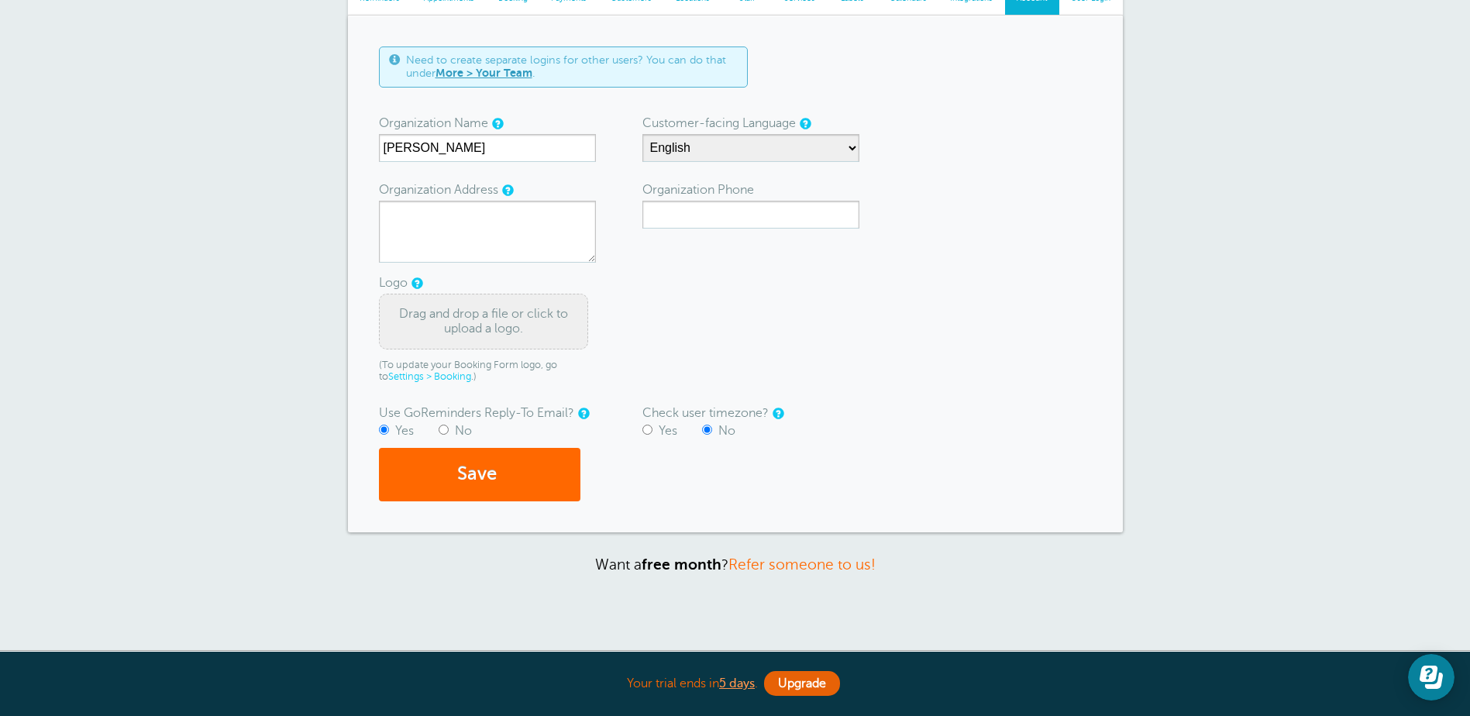
click at [649, 429] on input "Yes" at bounding box center [647, 430] width 10 height 10
radio input "true"
click at [536, 472] on button "Save" at bounding box center [479, 474] width 201 height 53
click at [905, 345] on form "Need to create separate logins for other users? You can do that under More > Yo…" at bounding box center [735, 273] width 713 height 455
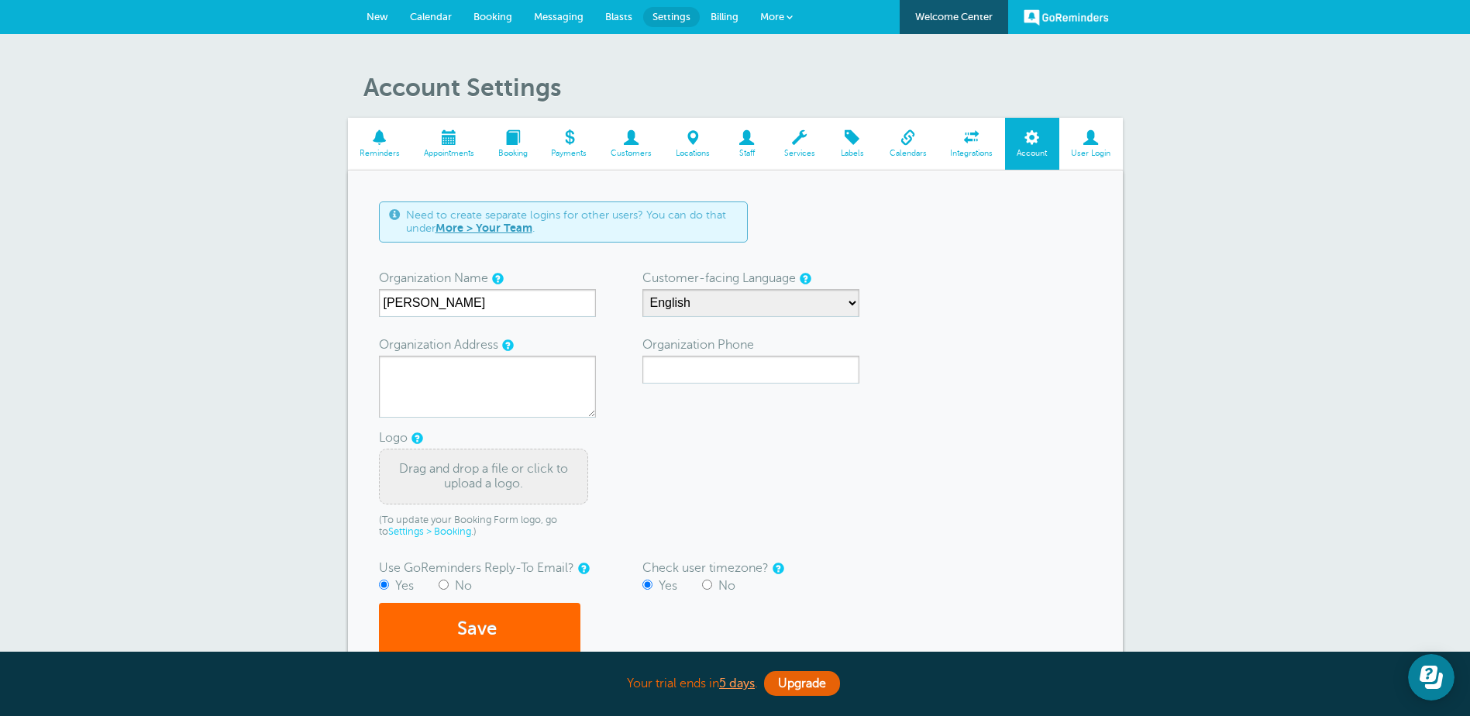
click at [375, 147] on link "Reminders" at bounding box center [380, 144] width 64 height 52
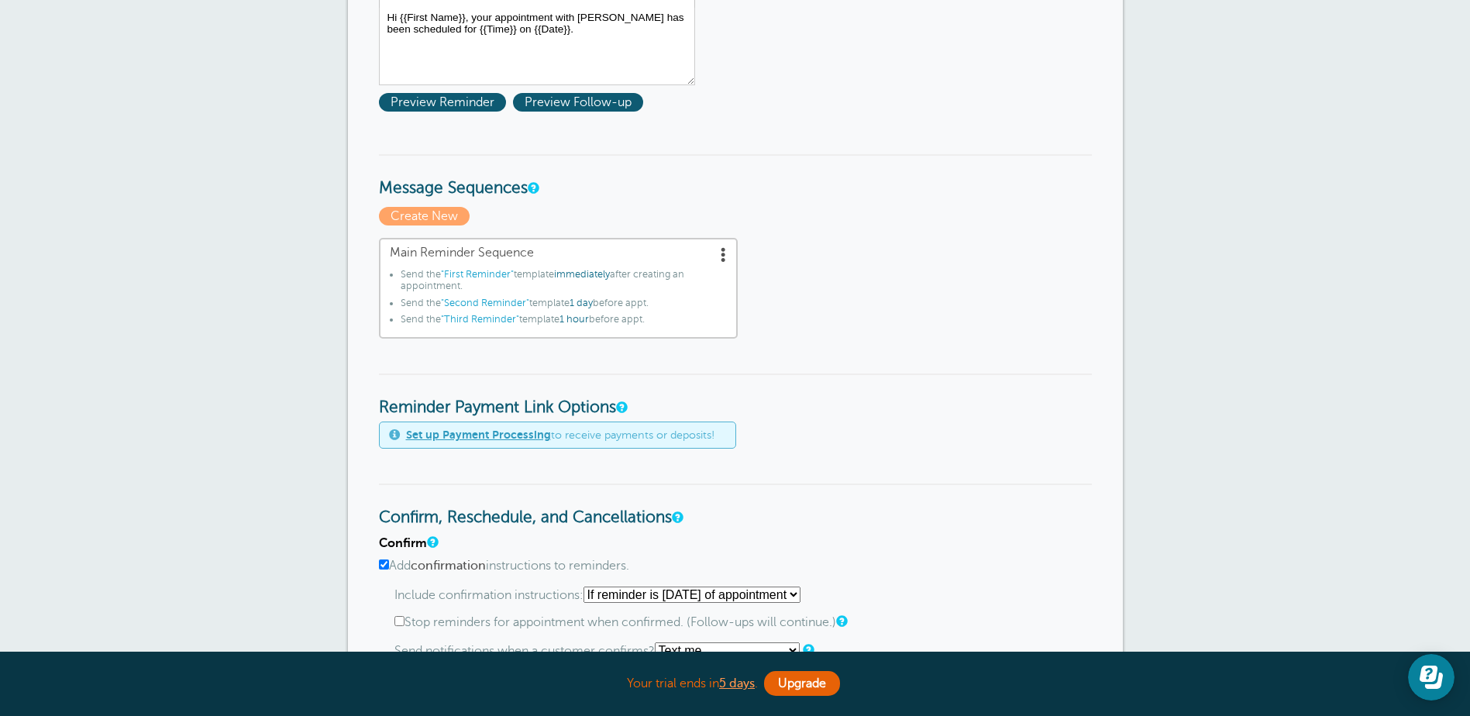
scroll to position [310, 0]
